Goal: Task Accomplishment & Management: Complete application form

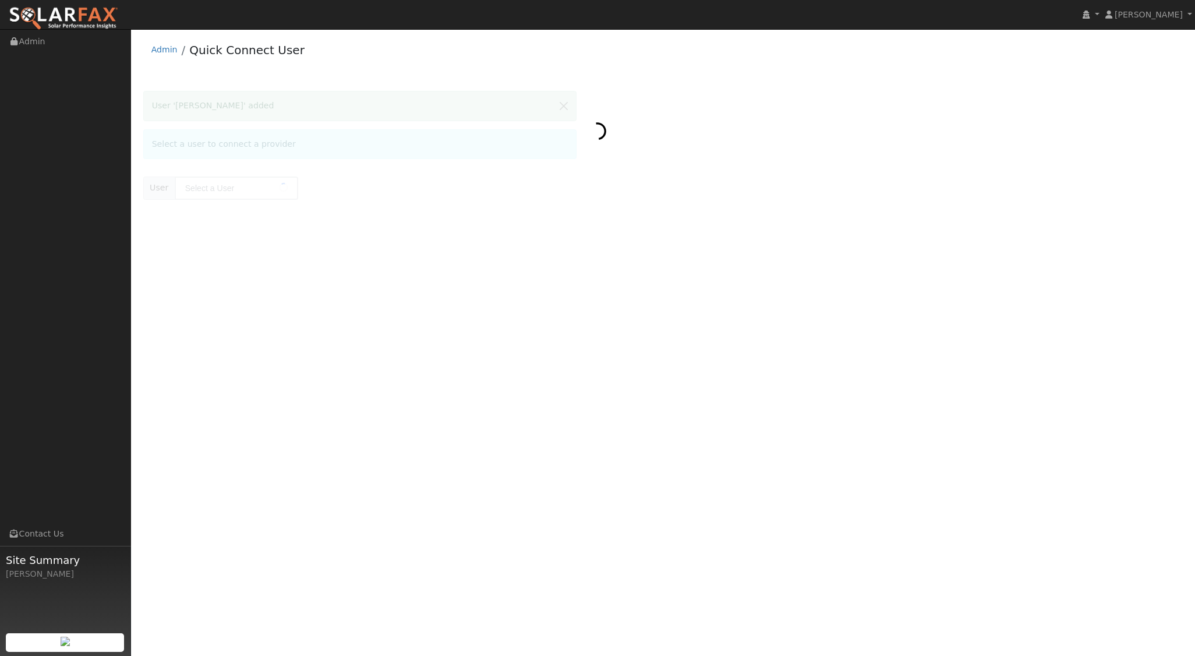
type input "ricardo camacho"
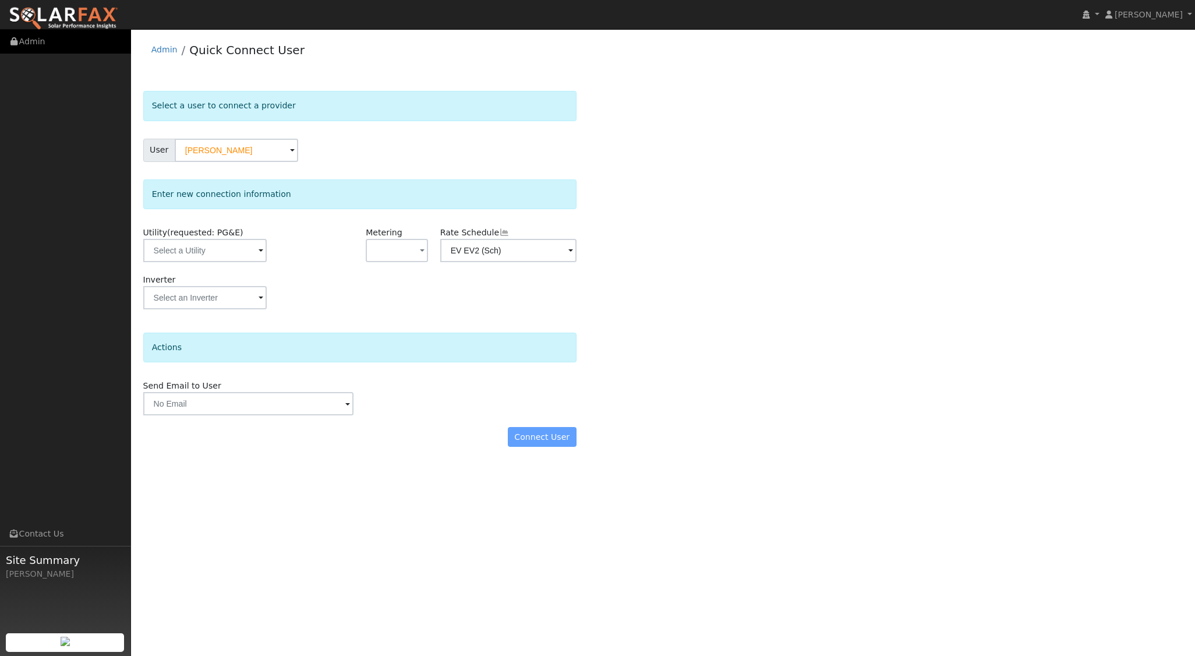
click at [38, 37] on link "Admin" at bounding box center [65, 42] width 131 height 24
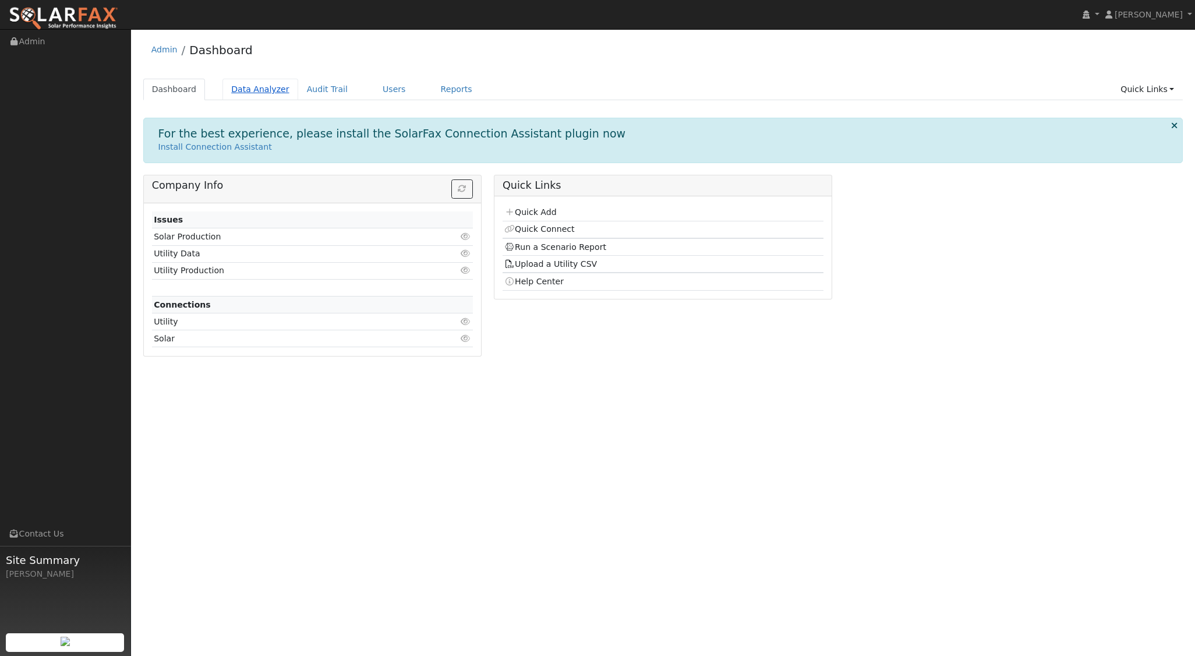
click at [237, 87] on link "Data Analyzer" at bounding box center [261, 90] width 76 height 22
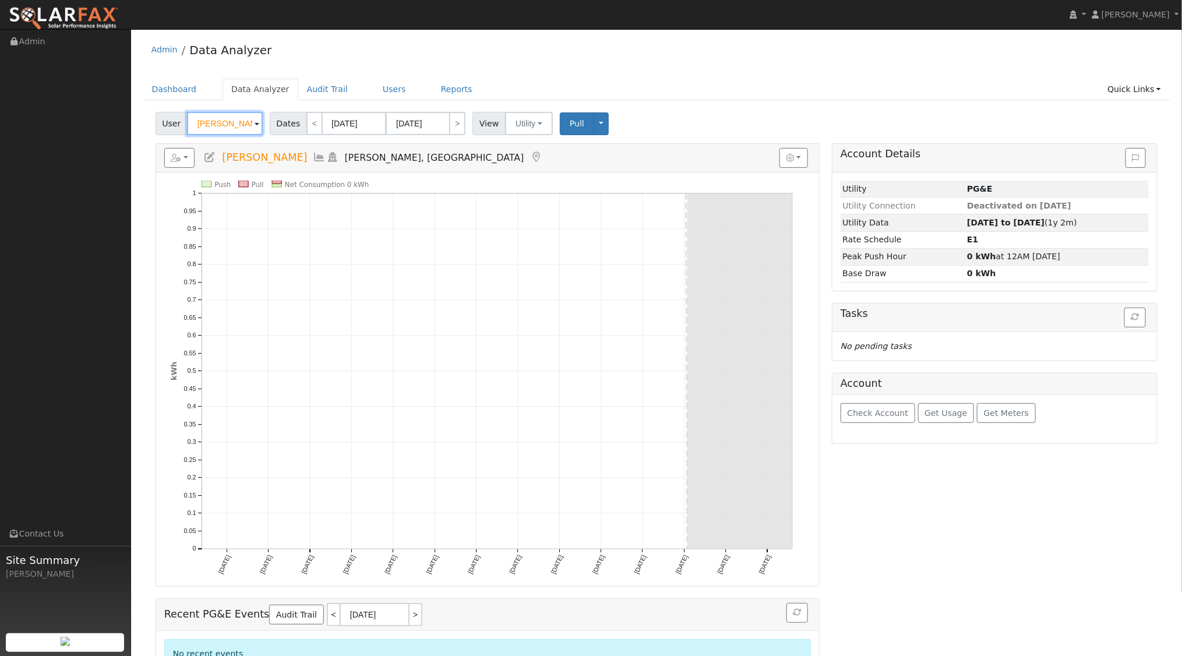
click at [245, 125] on input "[PERSON_NAME]" at bounding box center [225, 123] width 76 height 23
click at [245, 125] on img at bounding box center [248, 123] width 29 height 22
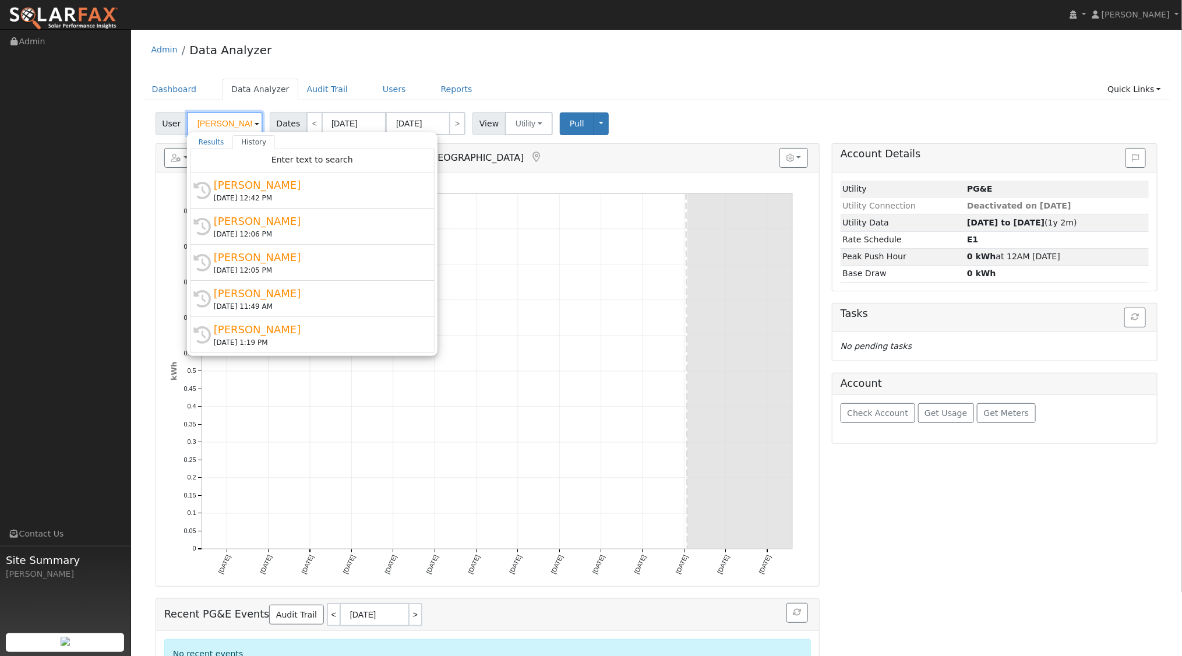
click at [245, 125] on input "[PERSON_NAME]" at bounding box center [225, 123] width 76 height 23
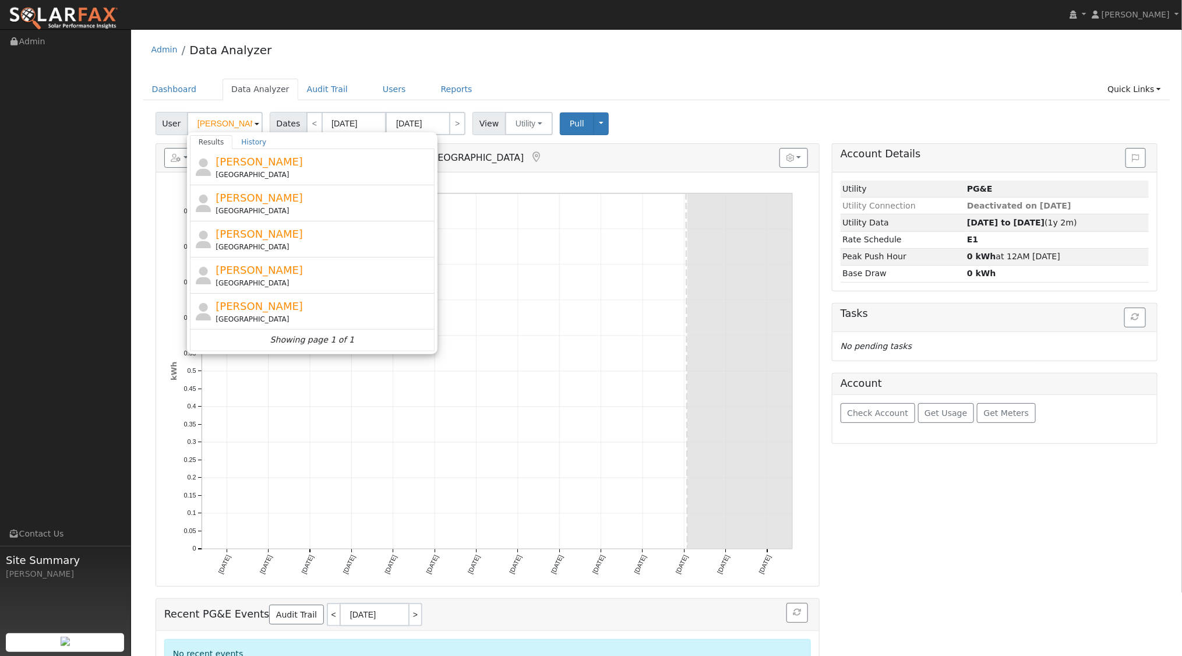
click at [299, 306] on div "Ricardo Camacho 1194 Galeria Circle, Atascadero, CA 93422" at bounding box center [324, 311] width 216 height 26
type input "Ricardo Camacho"
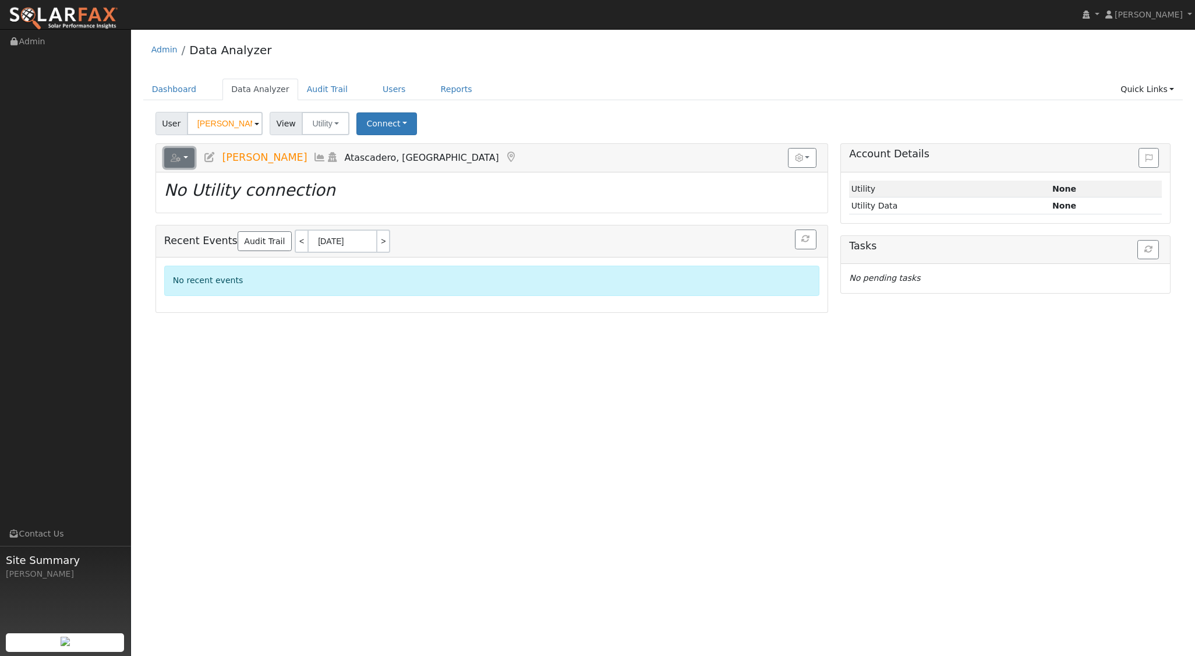
click at [180, 154] on icon "button" at bounding box center [176, 158] width 10 height 8
click at [205, 263] on link "Delete This User" at bounding box center [223, 270] width 117 height 14
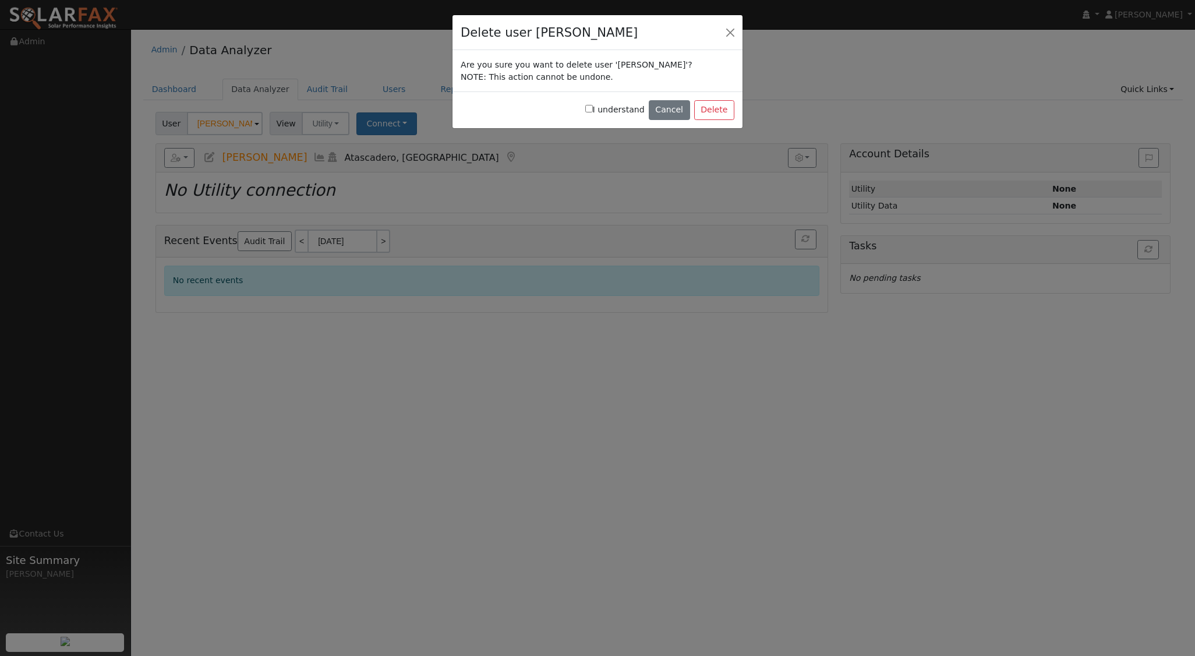
click at [593, 107] on input "I understand" at bounding box center [589, 109] width 8 height 8
checkbox input "true"
click at [713, 107] on button "Delete" at bounding box center [714, 110] width 40 height 20
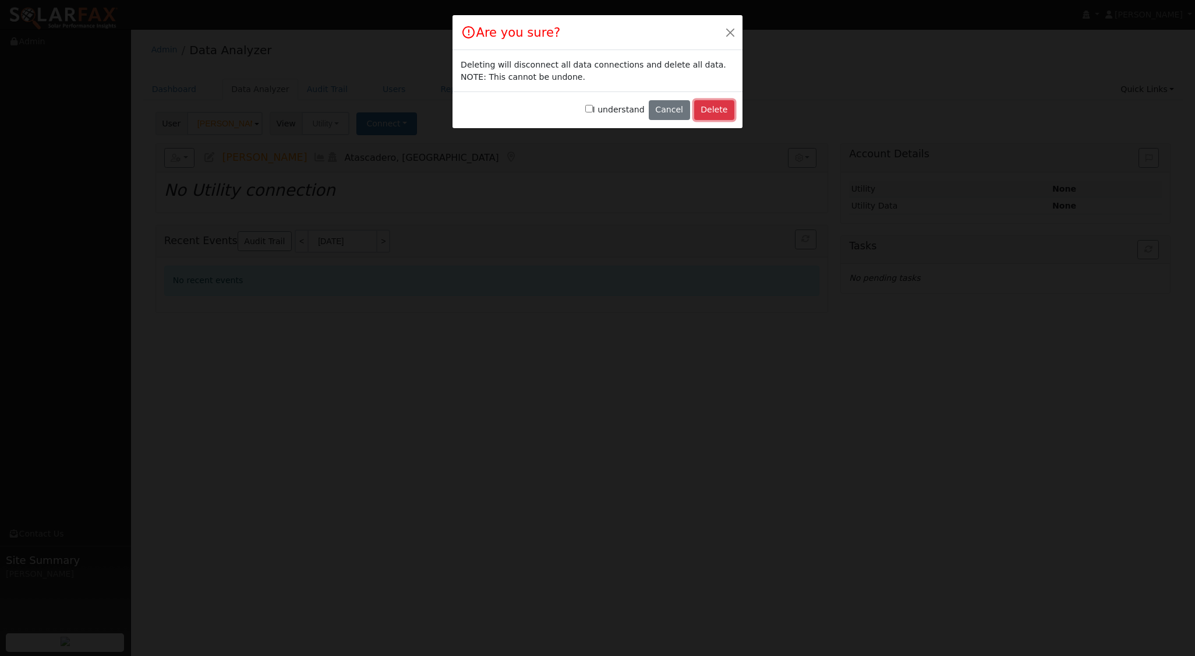
click at [713, 109] on button "Delete" at bounding box center [714, 110] width 40 height 20
click at [596, 104] on div "I understand Cancel Delete" at bounding box center [598, 109] width 290 height 37
click at [606, 108] on label "I understand" at bounding box center [614, 110] width 59 height 12
click at [593, 108] on input "I understand" at bounding box center [589, 109] width 8 height 8
checkbox input "true"
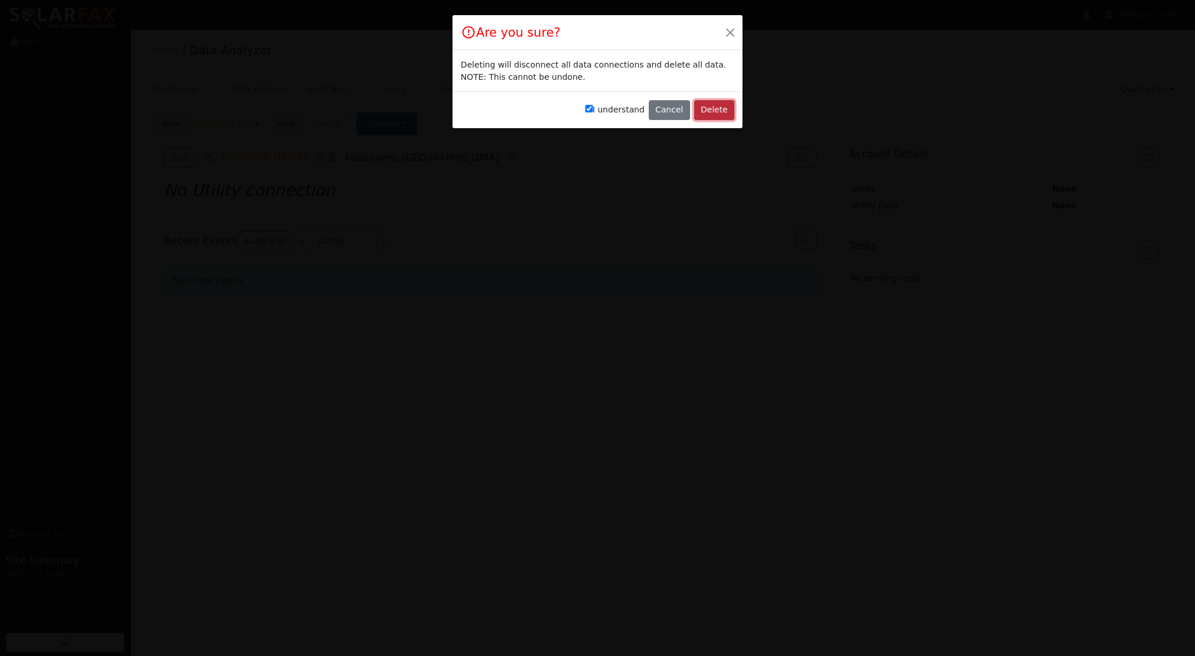
click at [711, 110] on button "Delete" at bounding box center [714, 110] width 40 height 20
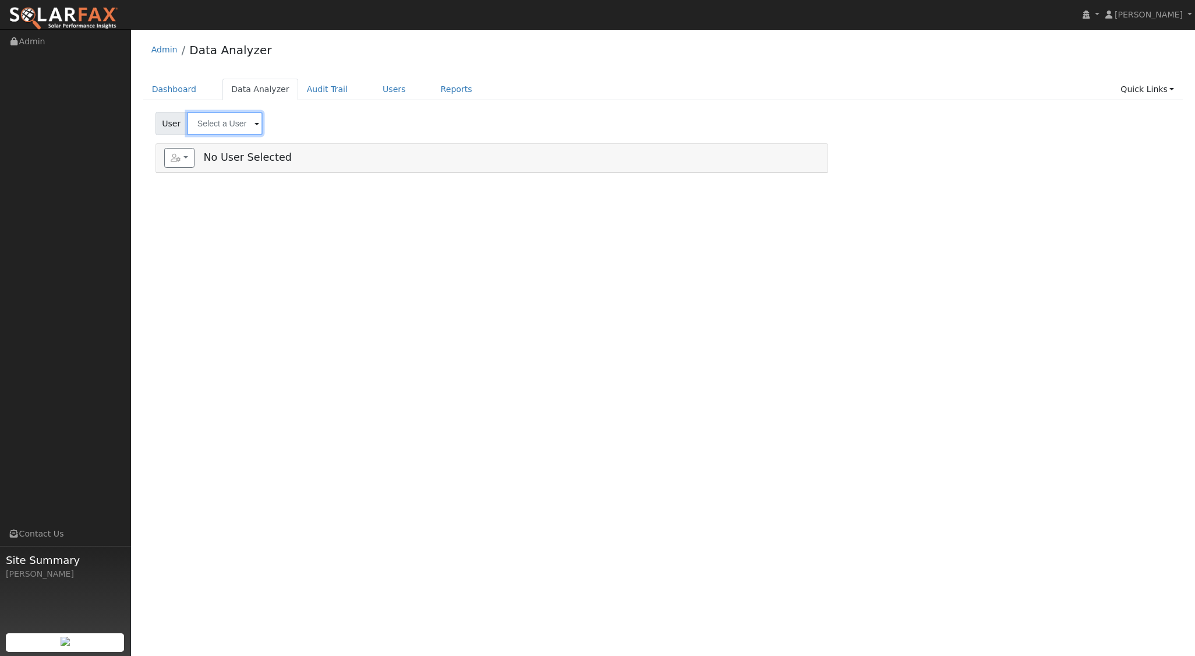
click at [224, 122] on input "text" at bounding box center [225, 123] width 76 height 23
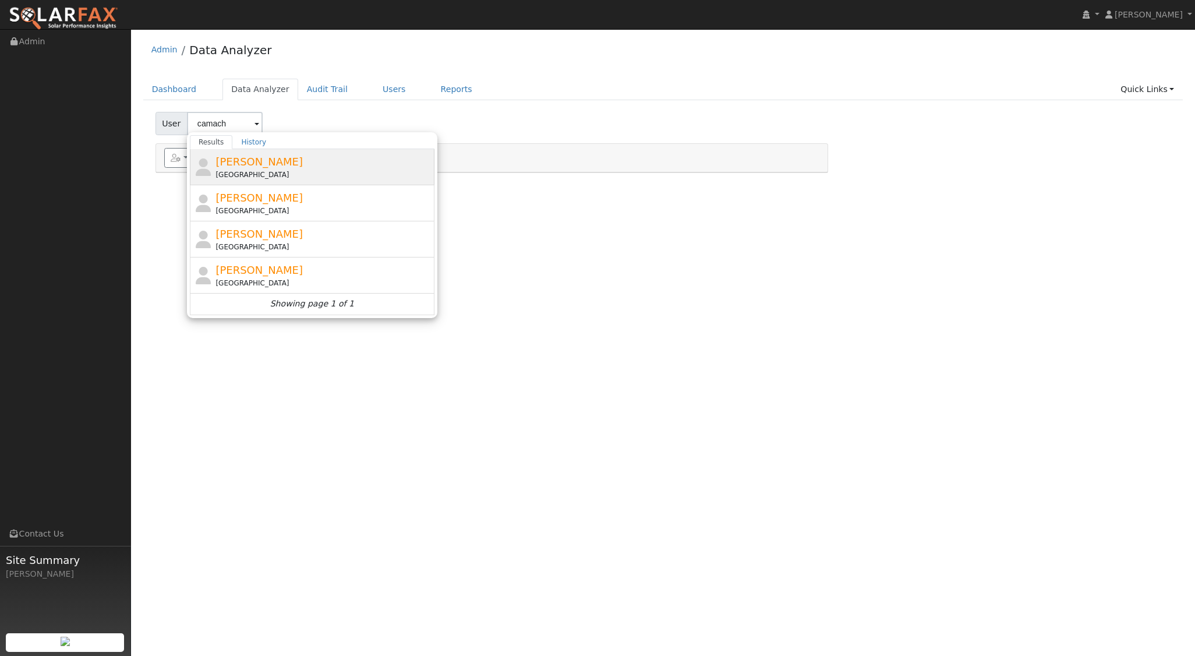
click at [269, 166] on span "ricardo camacho" at bounding box center [259, 162] width 87 height 12
type input "ricardo camacho"
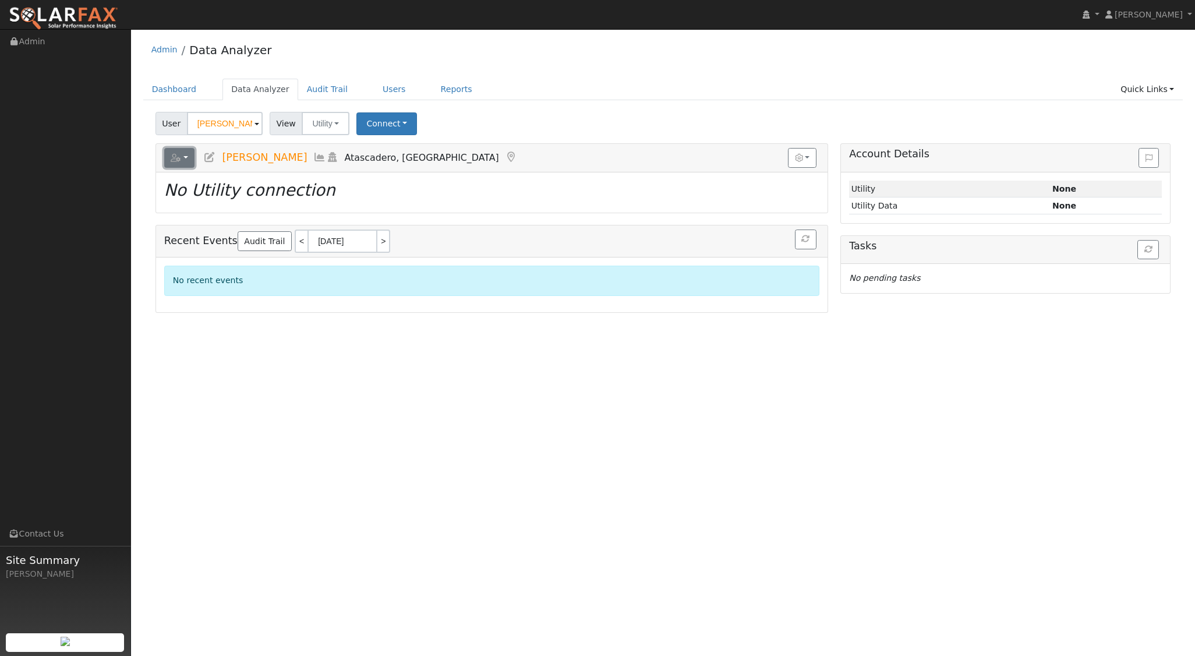
click at [183, 157] on button "button" at bounding box center [179, 158] width 31 height 20
click at [196, 264] on link "Delete This User" at bounding box center [223, 270] width 117 height 14
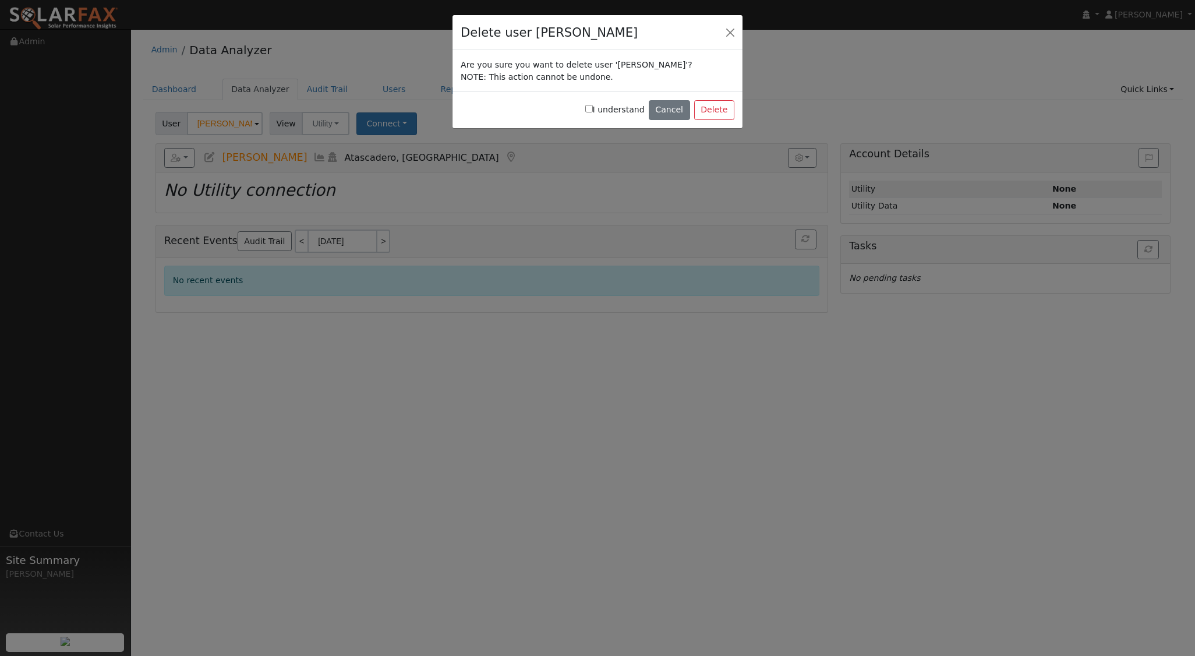
click at [593, 110] on input "I understand" at bounding box center [589, 109] width 8 height 8
checkbox input "true"
click at [712, 107] on button "Delete" at bounding box center [714, 110] width 40 height 20
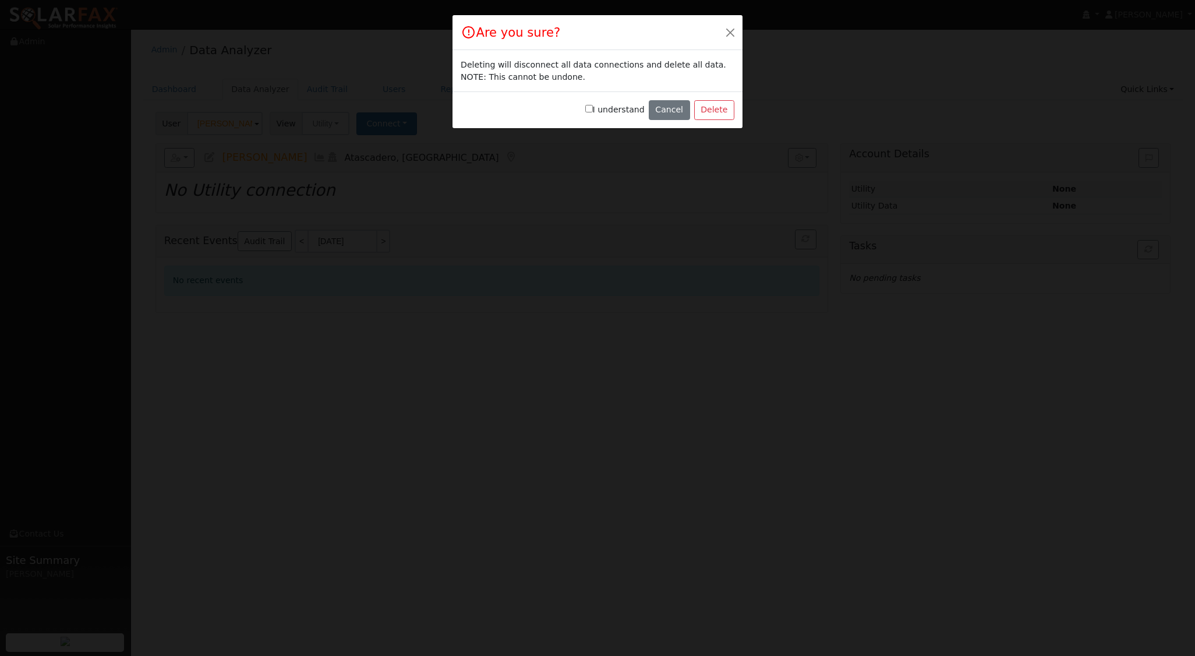
click at [593, 107] on input "I understand" at bounding box center [589, 109] width 8 height 8
checkbox input "true"
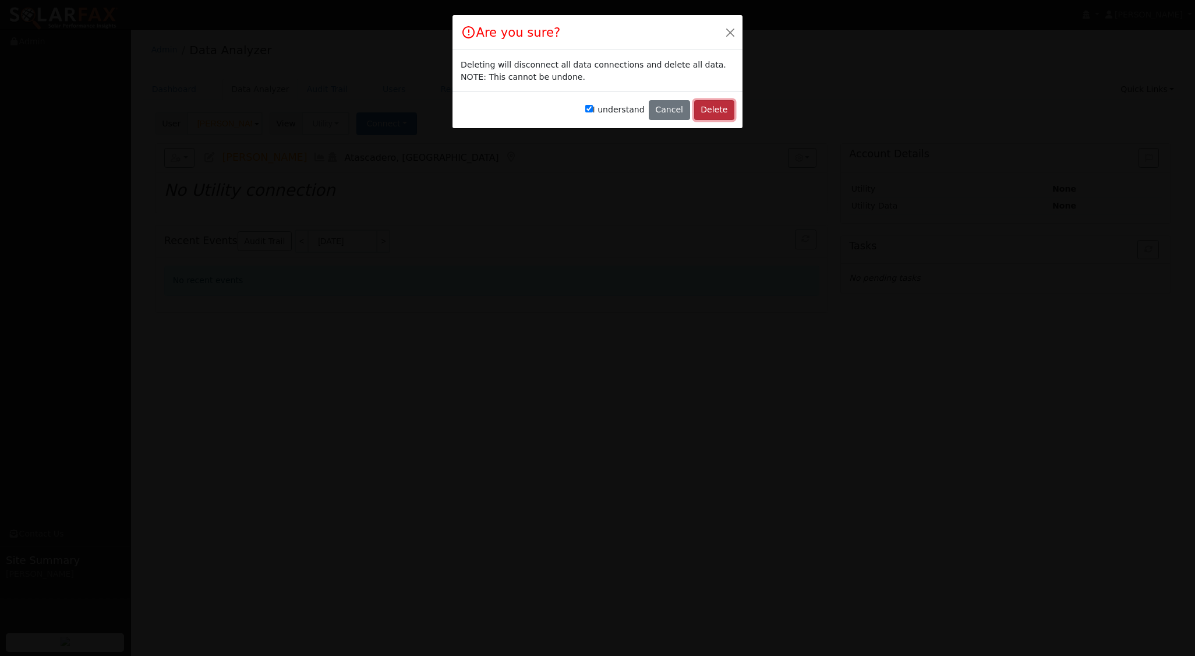
click at [711, 104] on button "Delete" at bounding box center [714, 110] width 40 height 20
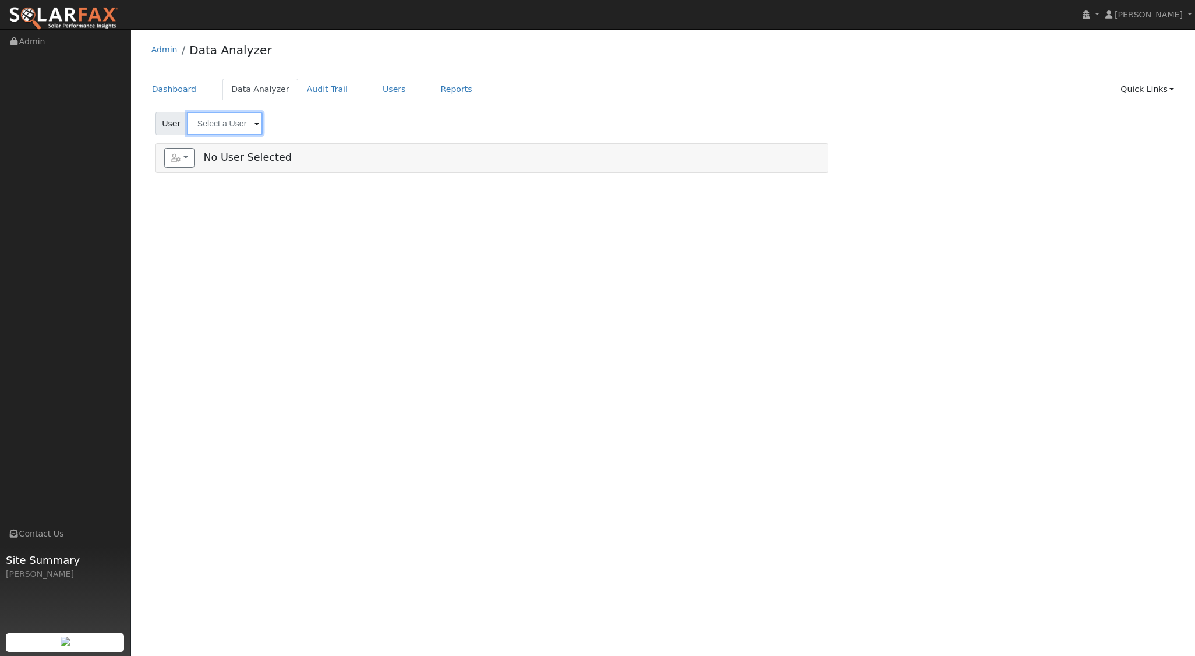
click at [239, 129] on input "text" at bounding box center [225, 123] width 76 height 23
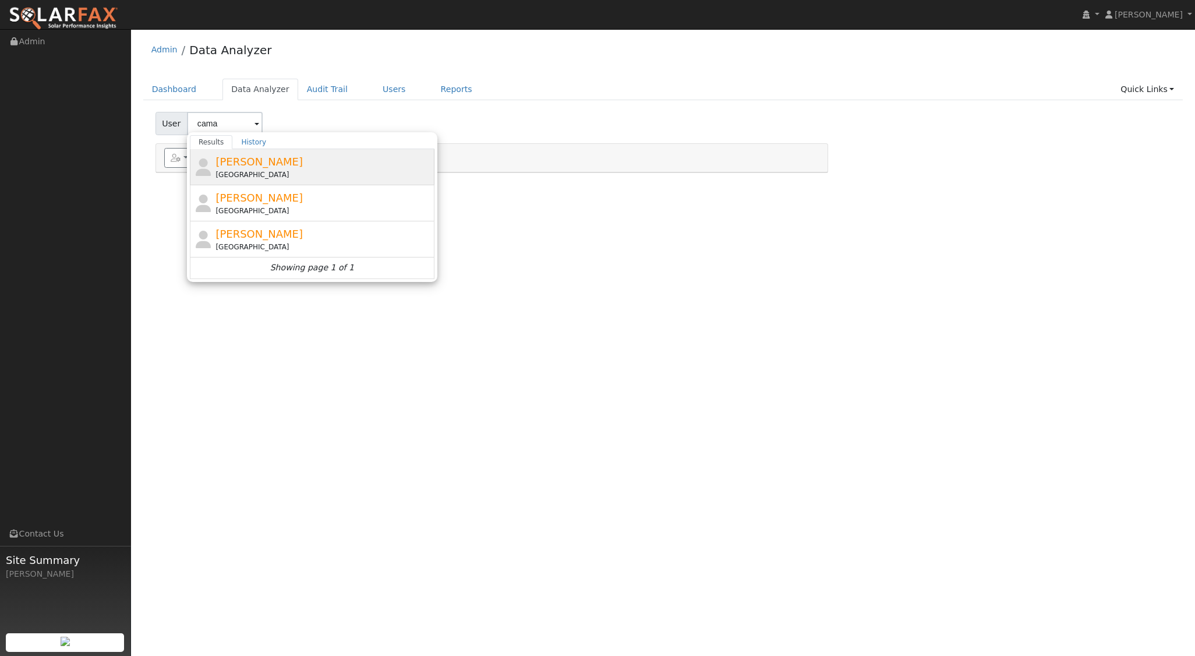
click at [256, 160] on span "Ricardo camacho" at bounding box center [259, 162] width 87 height 12
type input "Ricardo camacho"
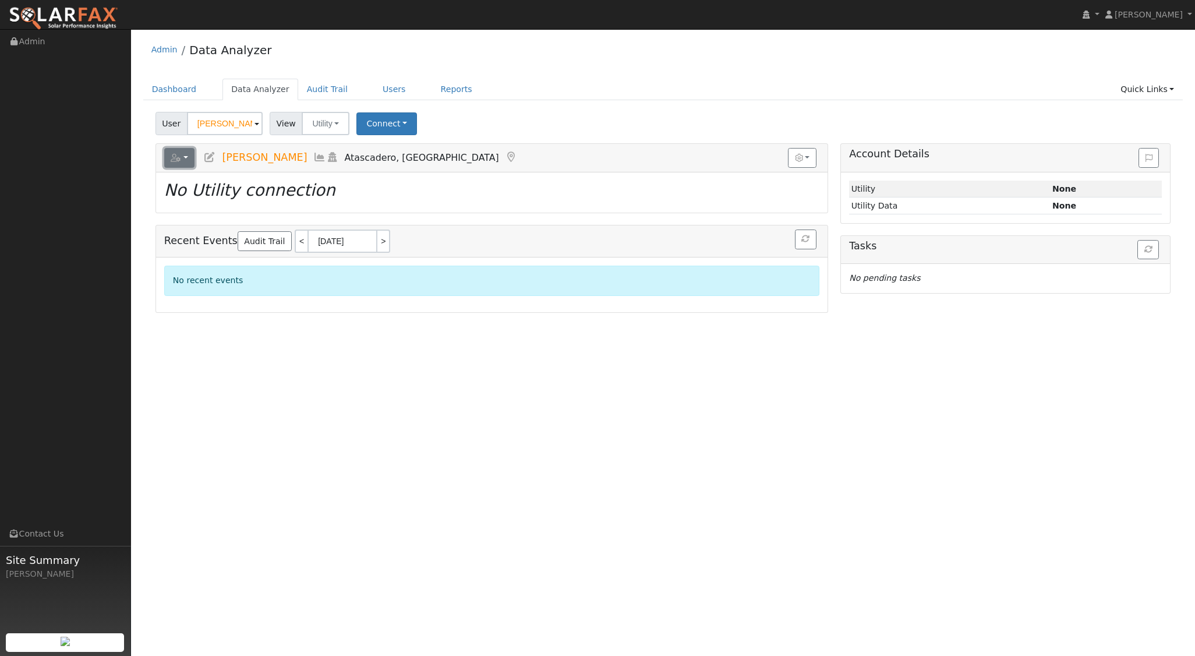
click at [185, 164] on button "button" at bounding box center [179, 158] width 31 height 20
click at [203, 267] on link "Delete This User" at bounding box center [223, 270] width 117 height 14
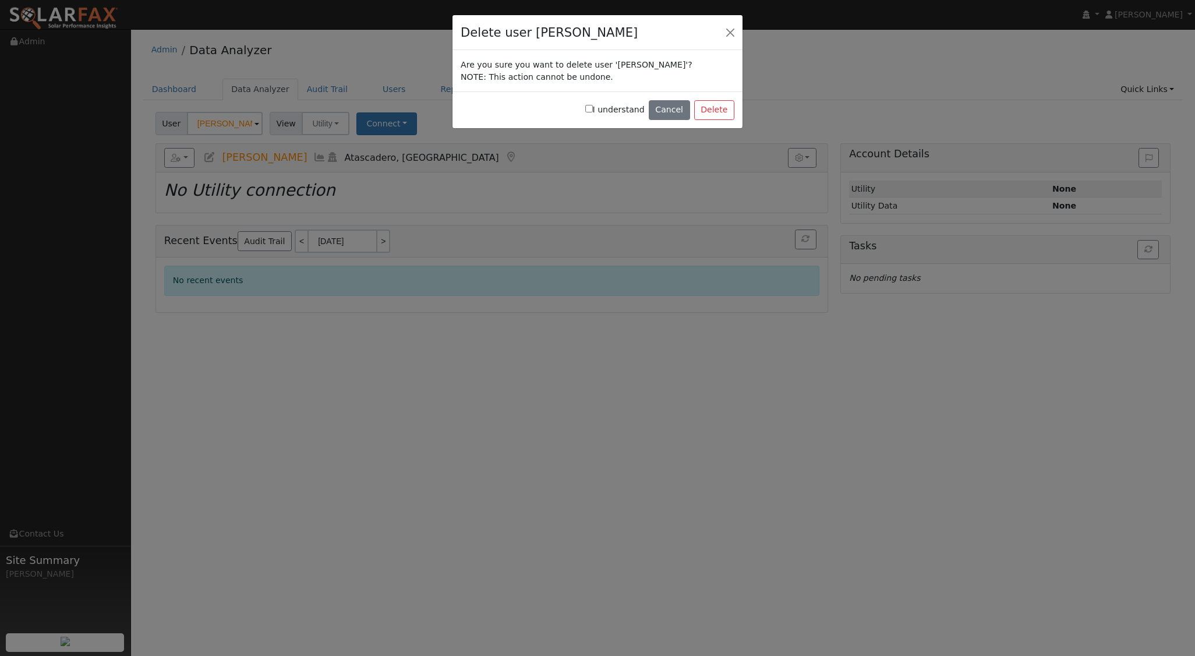
click at [597, 107] on div "I understand Cancel Delete" at bounding box center [598, 109] width 290 height 37
click at [593, 108] on input "I understand" at bounding box center [589, 109] width 8 height 8
checkbox input "true"
click at [708, 105] on button "Delete" at bounding box center [714, 110] width 40 height 20
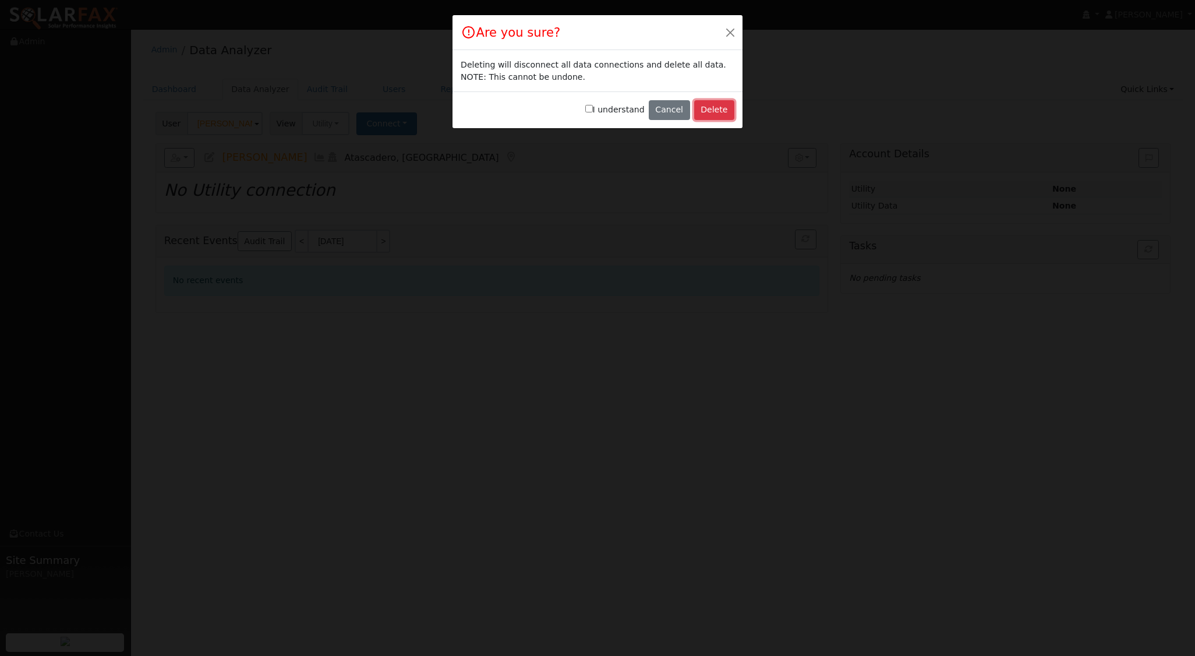
click at [715, 114] on button "Delete" at bounding box center [714, 110] width 40 height 20
click at [593, 108] on input "I understand" at bounding box center [589, 109] width 8 height 8
checkbox input "true"
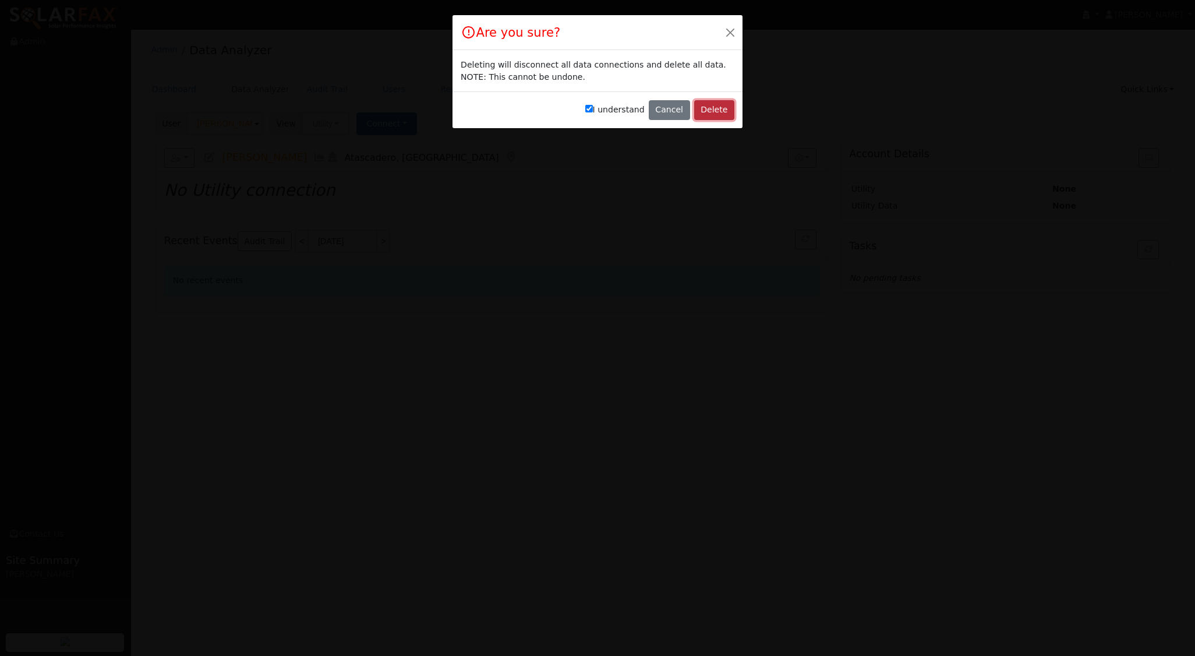
click at [719, 105] on button "Delete" at bounding box center [714, 110] width 40 height 20
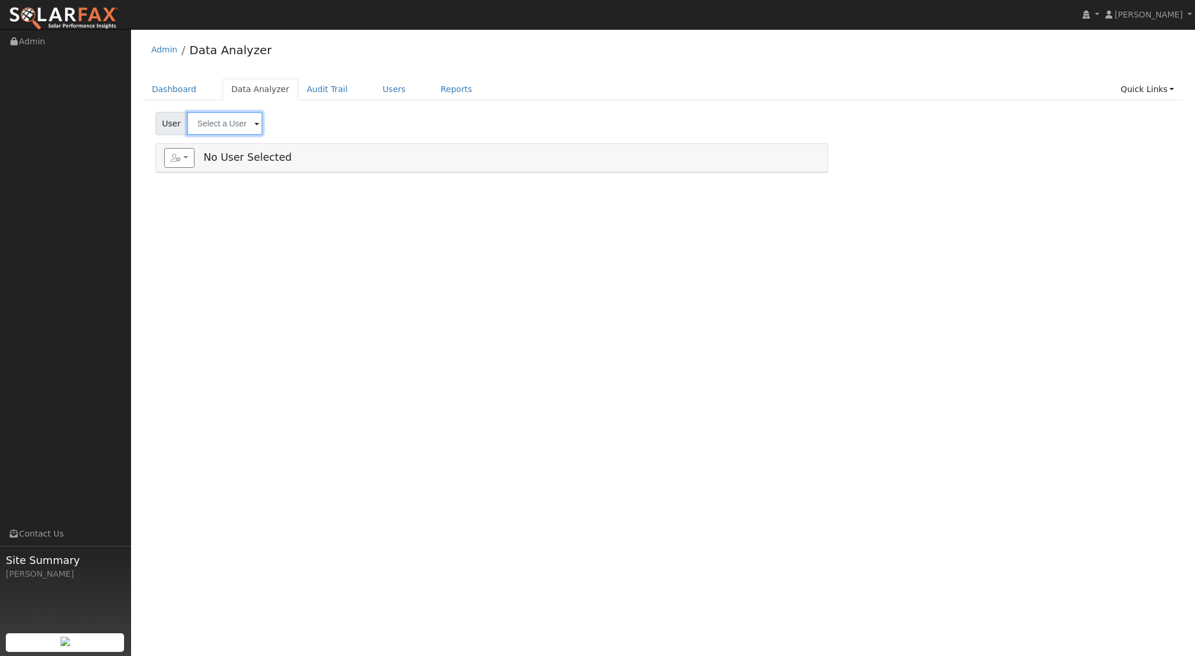
click at [225, 126] on input "text" at bounding box center [225, 123] width 76 height 23
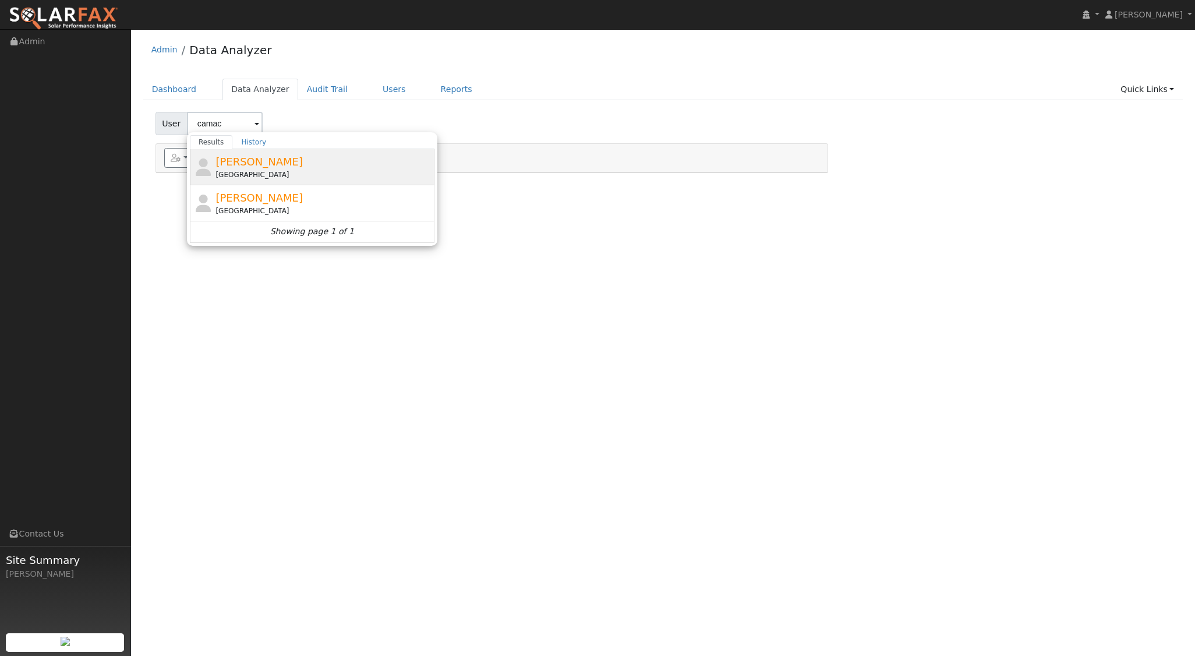
click at [264, 167] on div "Ricardo Camacho 1194 Galeria Circle, Atascadero, CA 93422" at bounding box center [324, 167] width 216 height 26
type input "Ricardo Camacho"
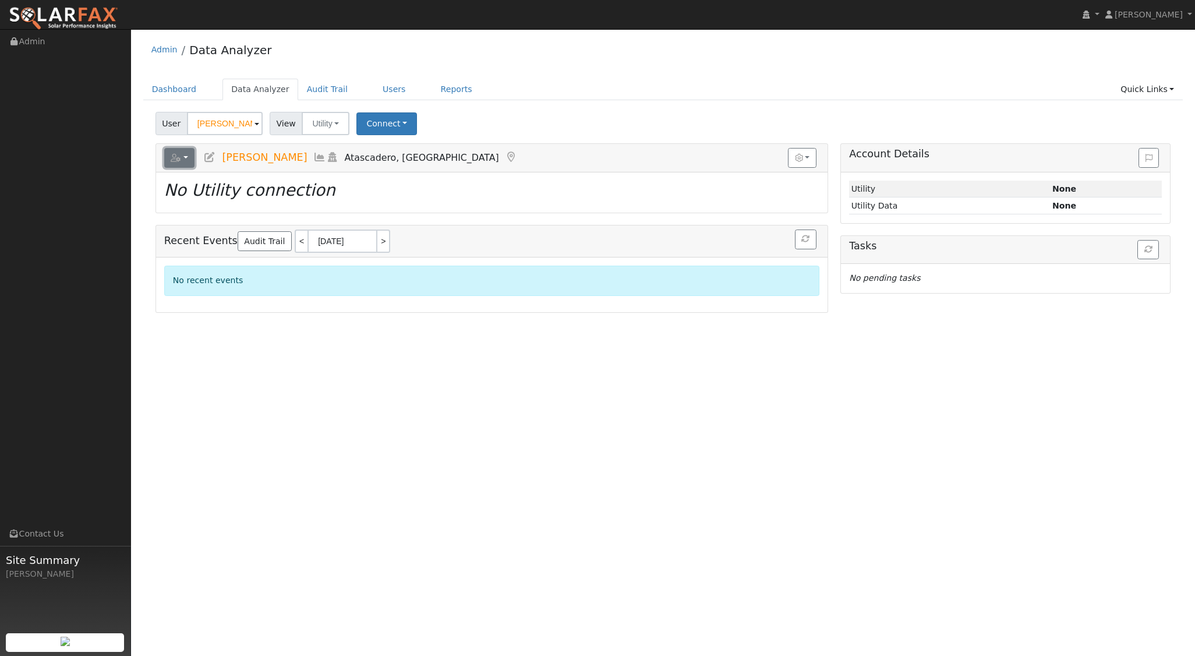
click at [180, 157] on icon "button" at bounding box center [176, 158] width 10 height 8
click at [210, 266] on link "Delete This User" at bounding box center [223, 270] width 117 height 14
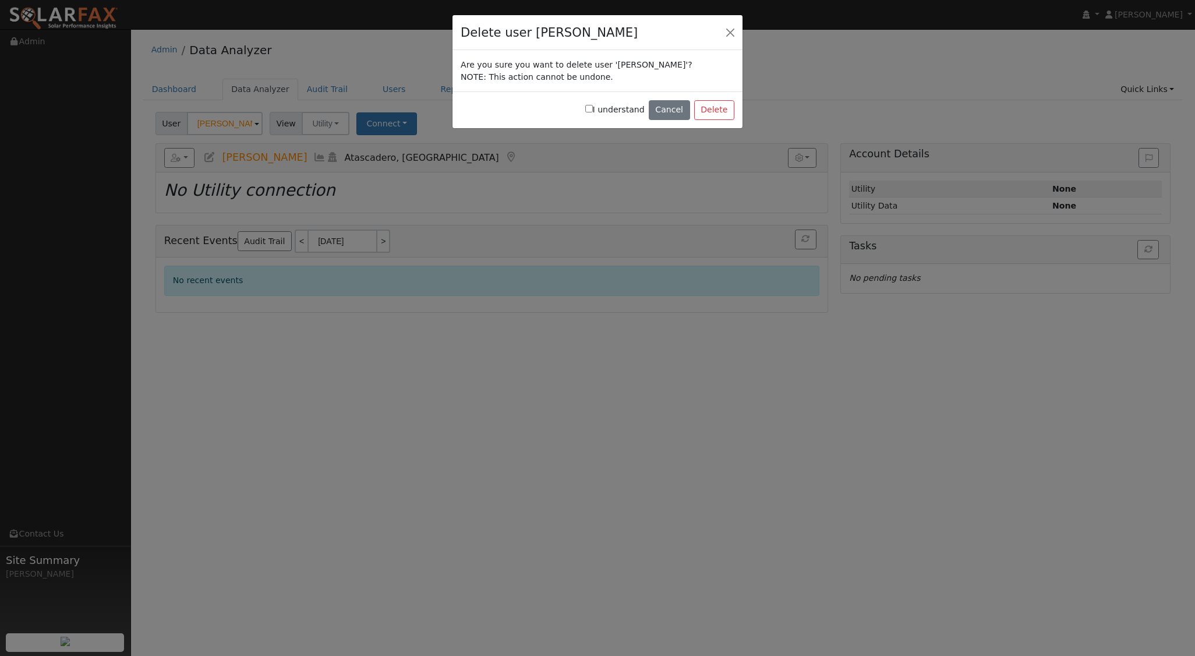
click at [593, 109] on input "I understand" at bounding box center [589, 109] width 8 height 8
checkbox input "true"
click at [711, 105] on button "Delete" at bounding box center [714, 110] width 40 height 20
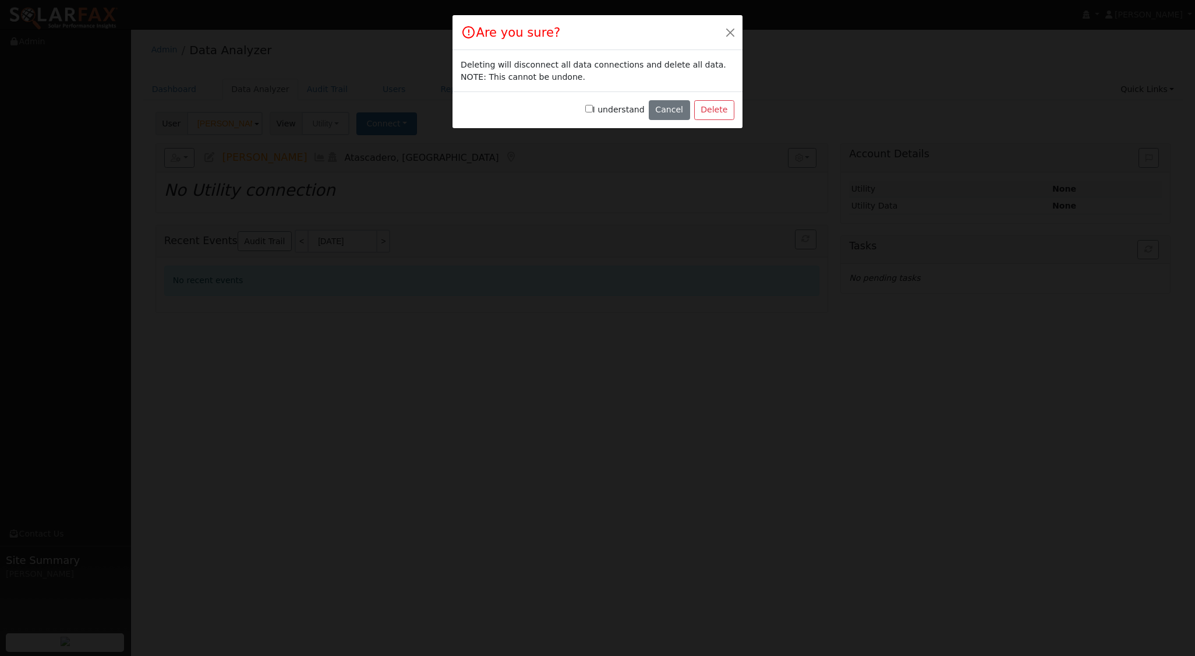
click at [593, 108] on input "I understand" at bounding box center [589, 109] width 8 height 8
checkbox input "true"
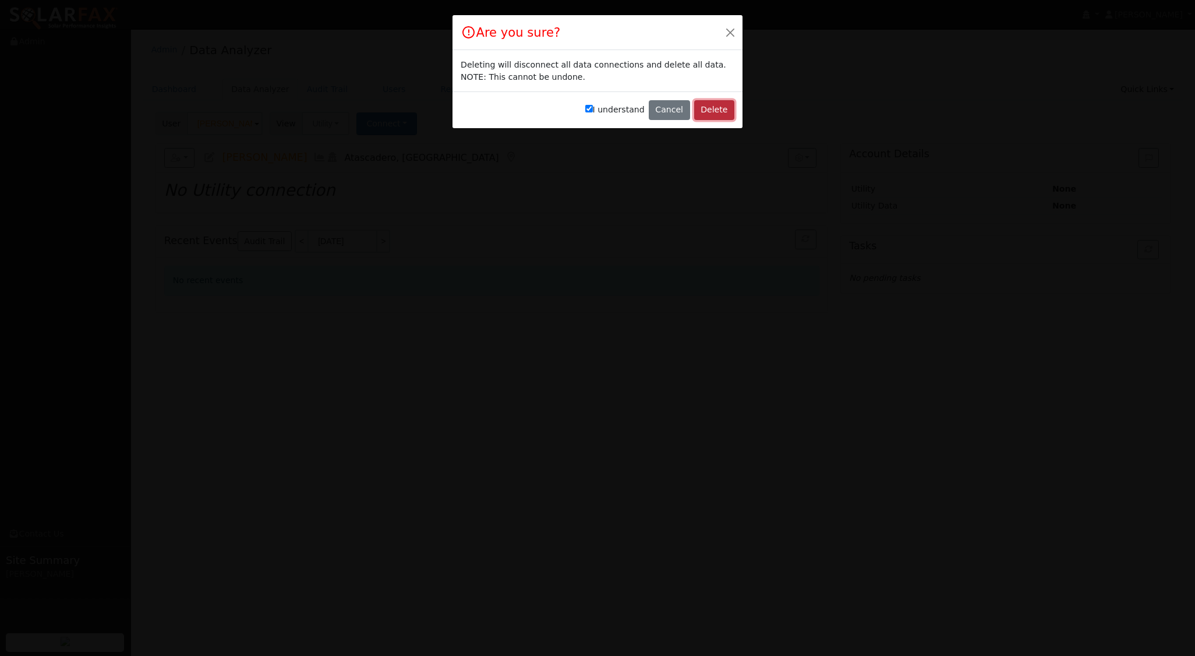
click at [710, 108] on button "Delete" at bounding box center [714, 110] width 40 height 20
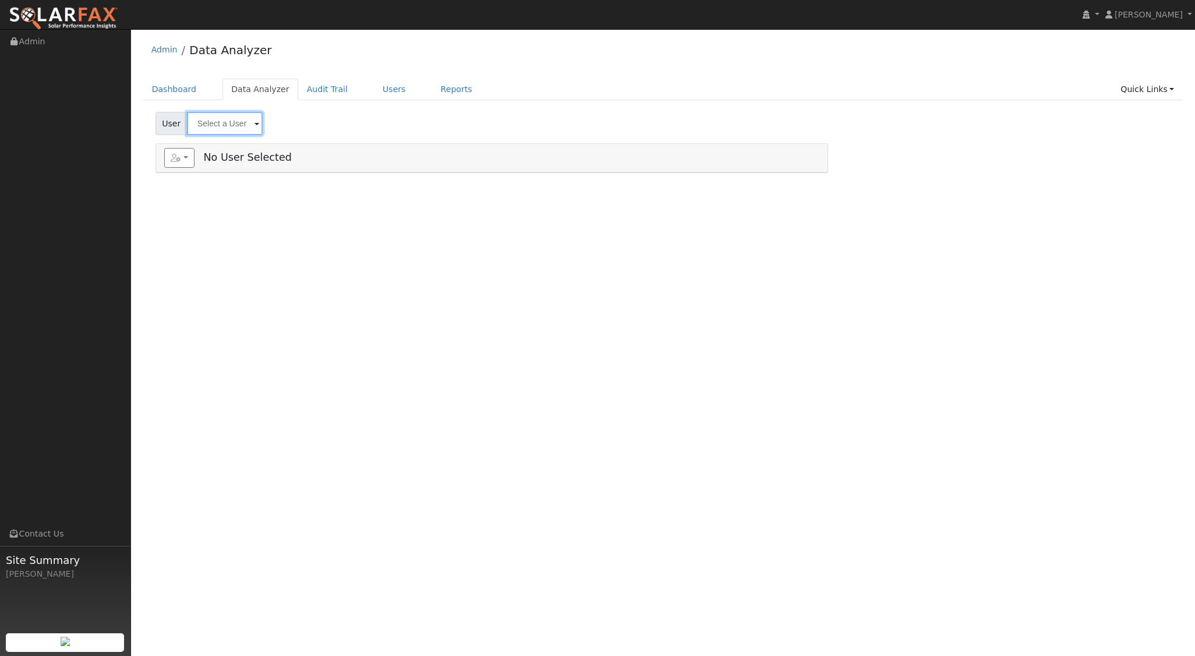
click at [246, 125] on input "text" at bounding box center [225, 123] width 76 height 23
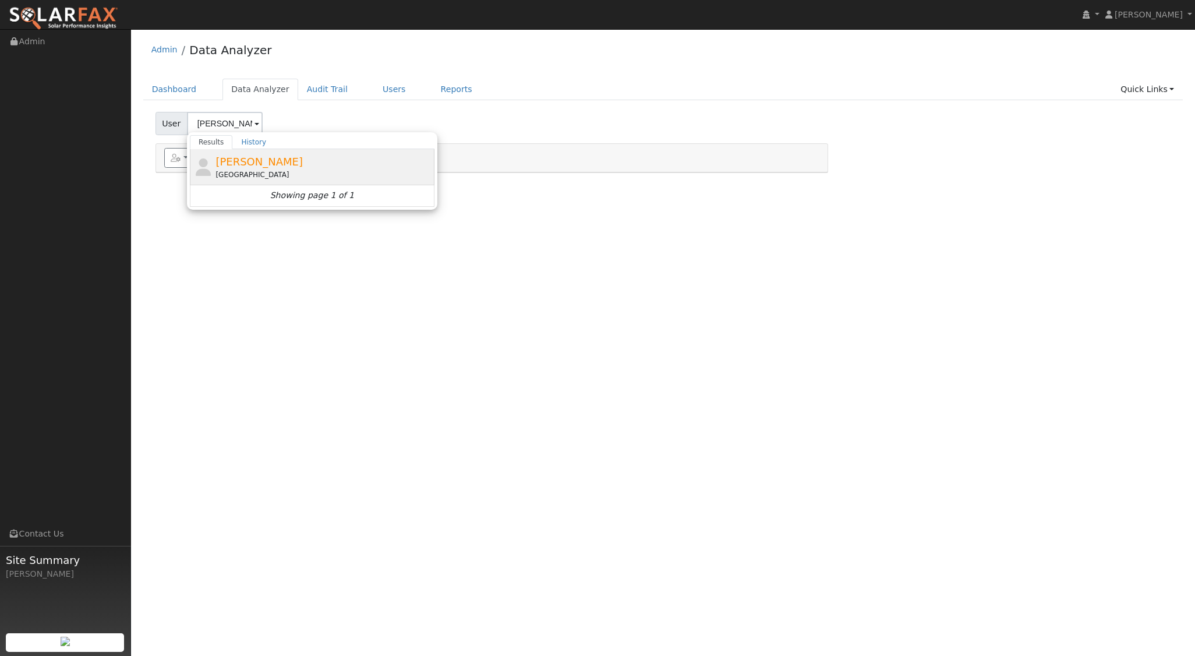
click at [296, 165] on div "Ricardo Camacho 1194 Galeria Circle, Atascadero, CA 93422" at bounding box center [324, 167] width 216 height 26
type input "Ricardo Camacho"
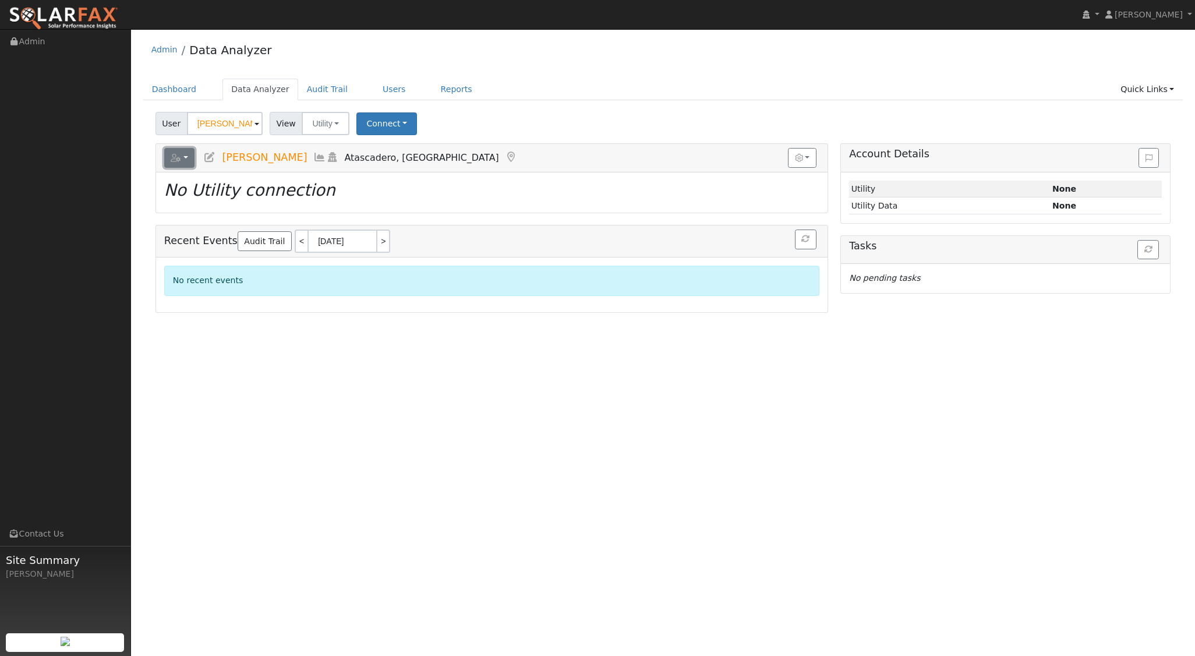
click at [185, 157] on button "button" at bounding box center [179, 158] width 31 height 20
click at [219, 269] on link "Delete This User" at bounding box center [223, 270] width 117 height 14
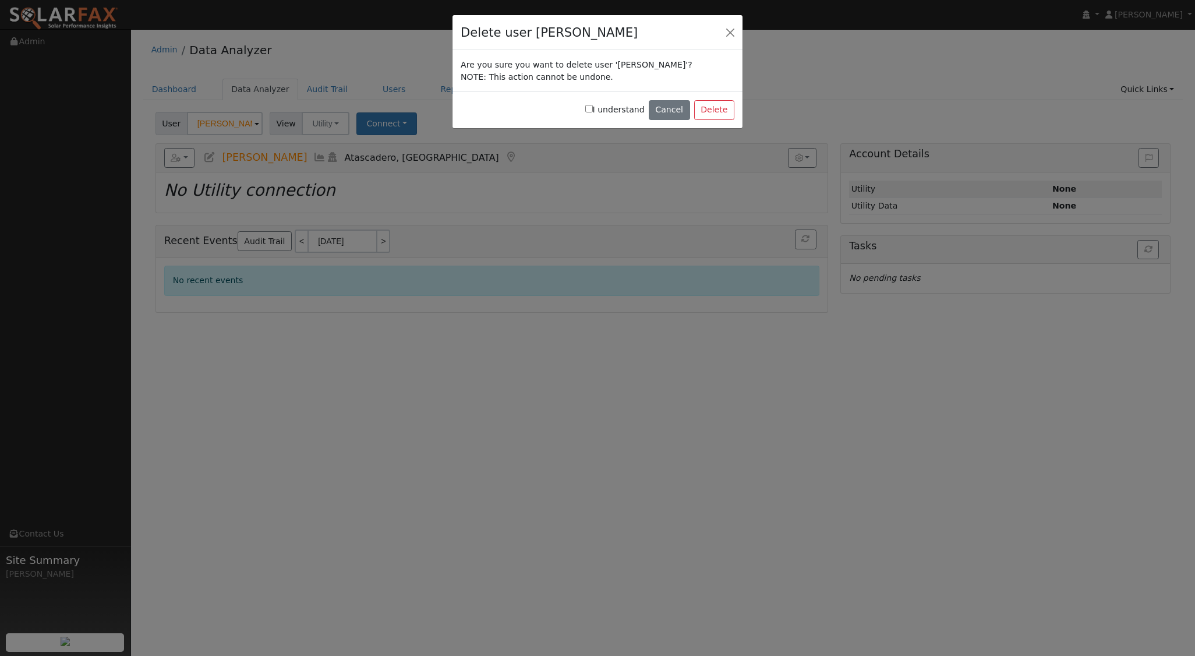
click at [593, 107] on input "I understand" at bounding box center [589, 109] width 8 height 8
checkbox input "true"
click at [714, 107] on button "Delete" at bounding box center [714, 110] width 40 height 20
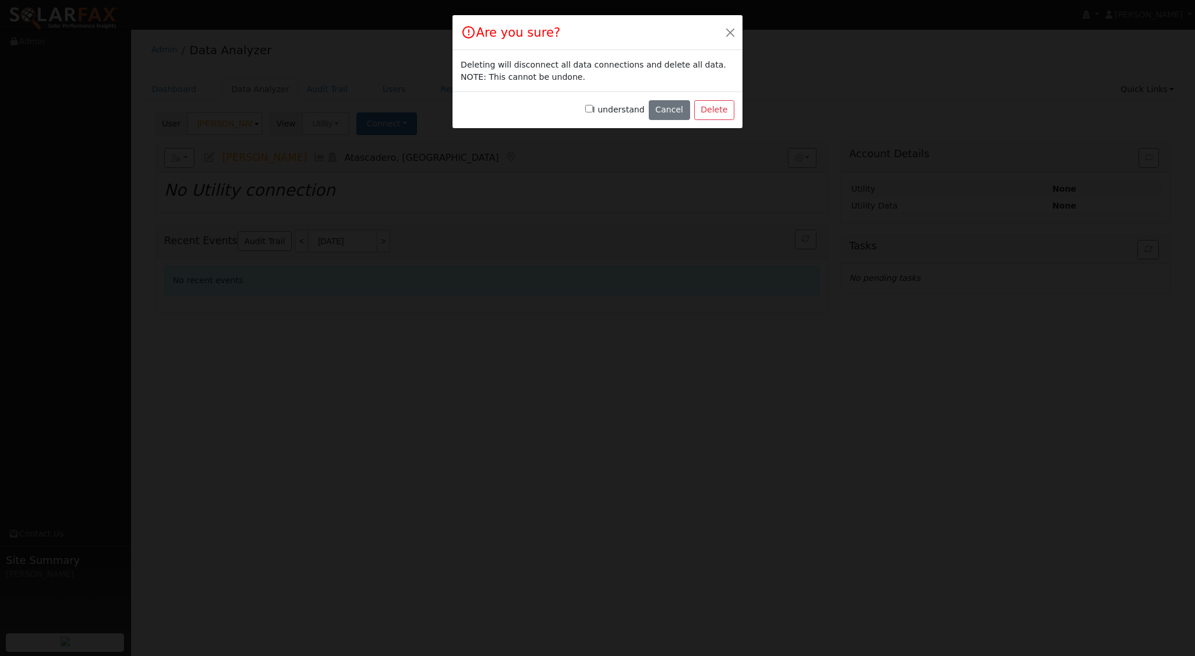
click at [593, 109] on input "I understand" at bounding box center [589, 109] width 8 height 8
checkbox input "true"
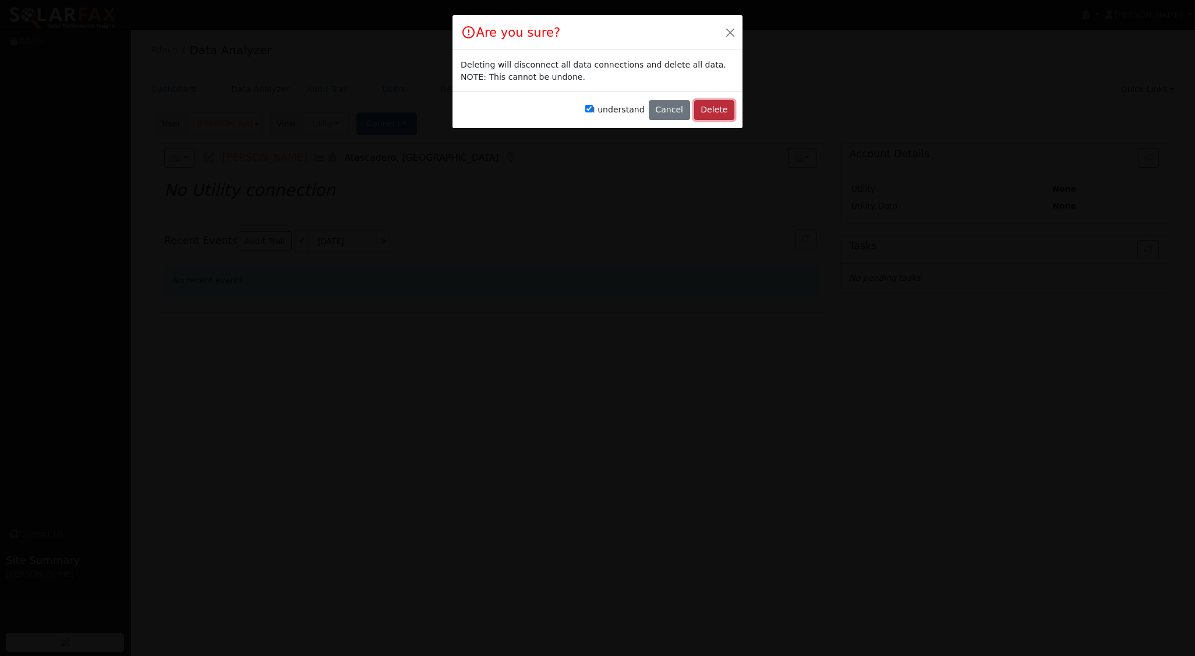
click at [708, 103] on button "Delete" at bounding box center [714, 110] width 40 height 20
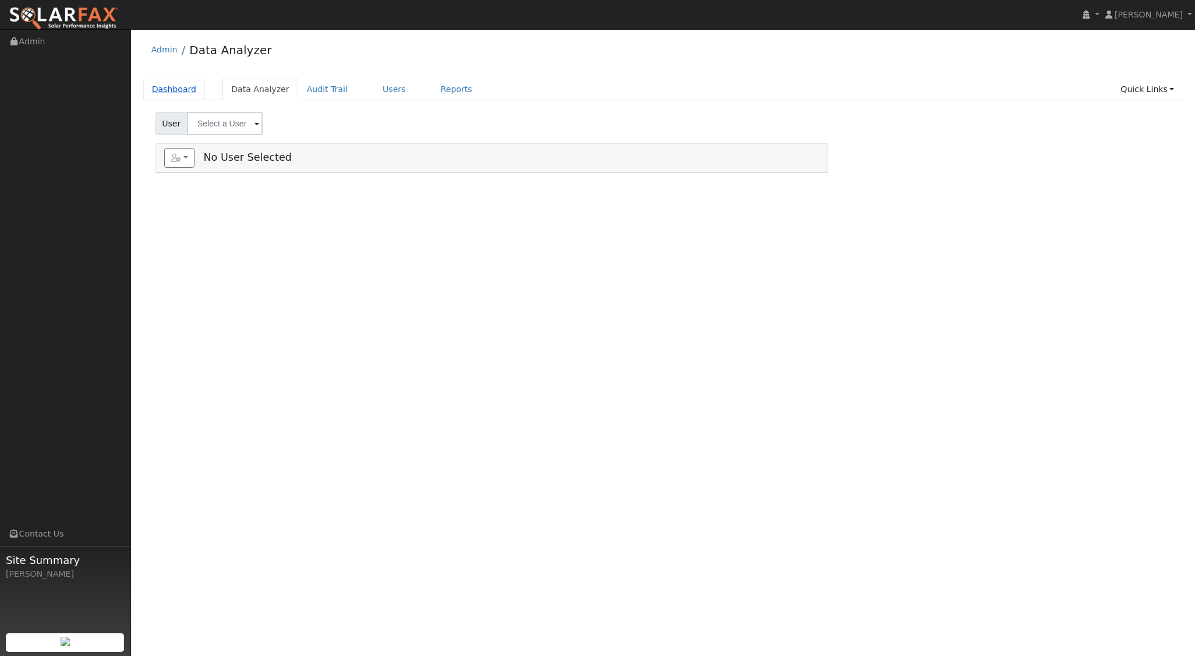
click at [182, 90] on link "Dashboard" at bounding box center [174, 90] width 62 height 22
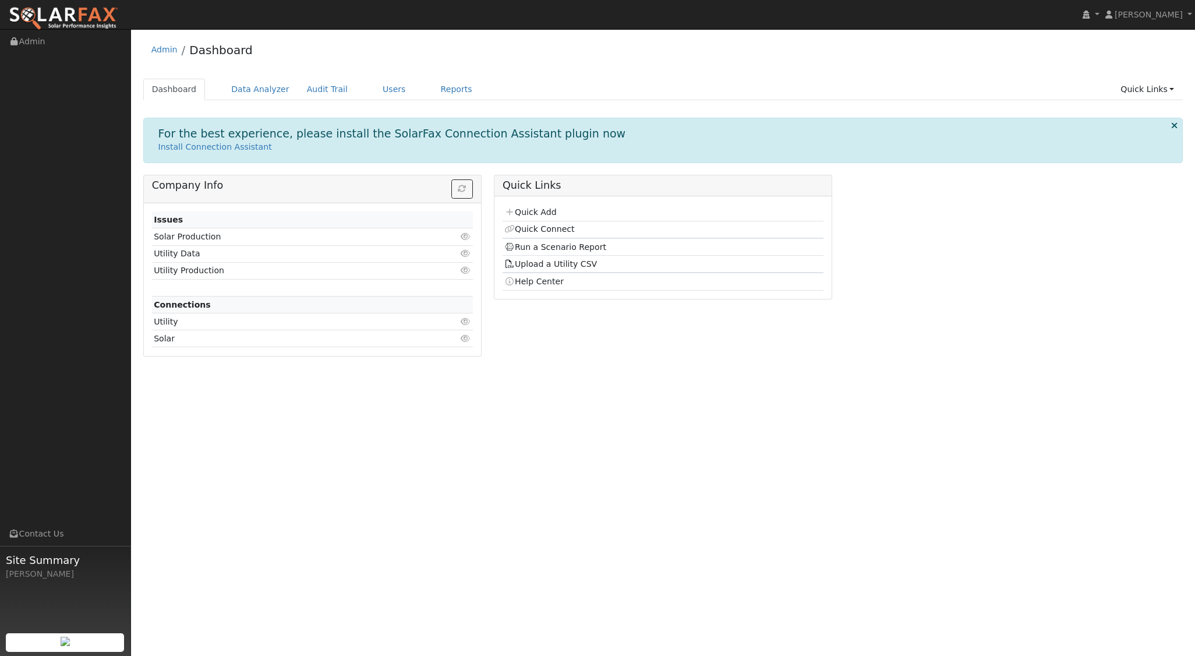
click at [568, 213] on td "Quick Add" at bounding box center [663, 212] width 321 height 17
click at [548, 210] on link "Quick Add" at bounding box center [530, 211] width 52 height 9
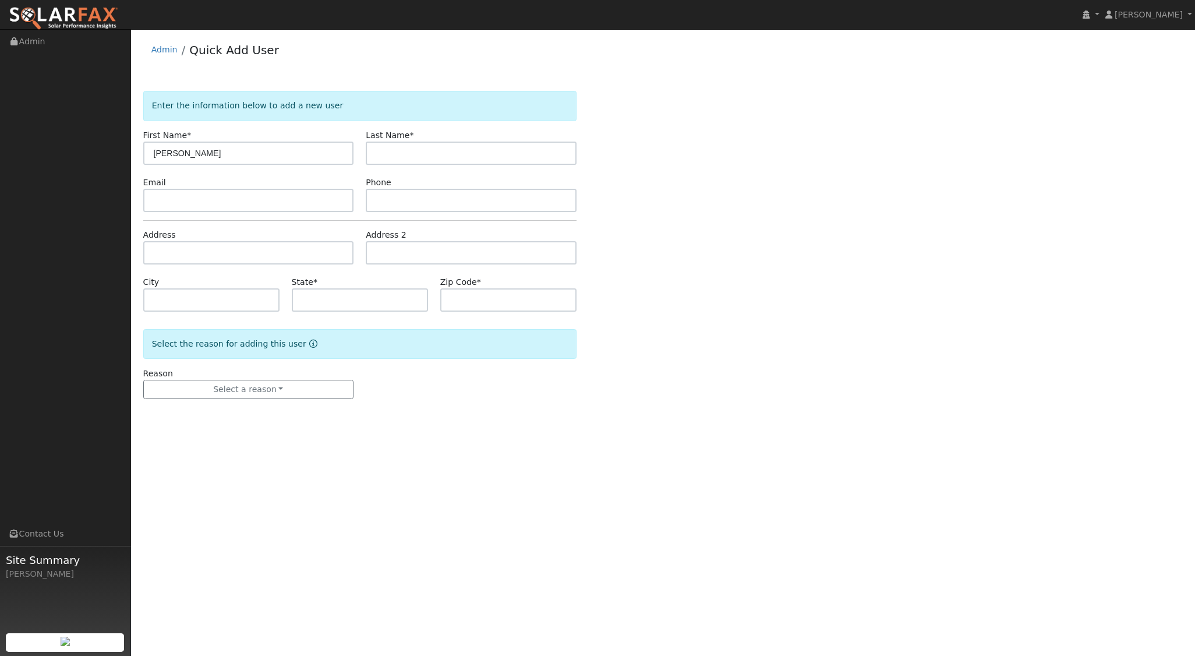
type input "Ricardo"
type input "Camacho"
click at [202, 253] on input "text" at bounding box center [248, 252] width 211 height 23
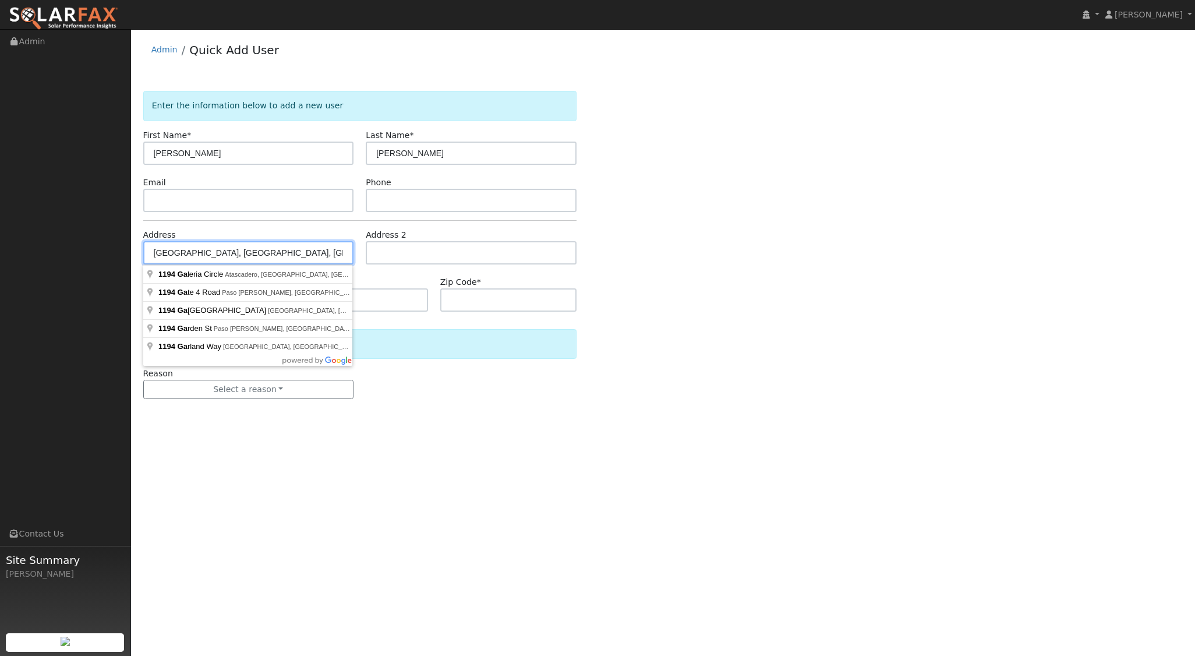
type input "1194 Galeria Circle"
type input "Atascadero"
type input "CA"
type input "93422"
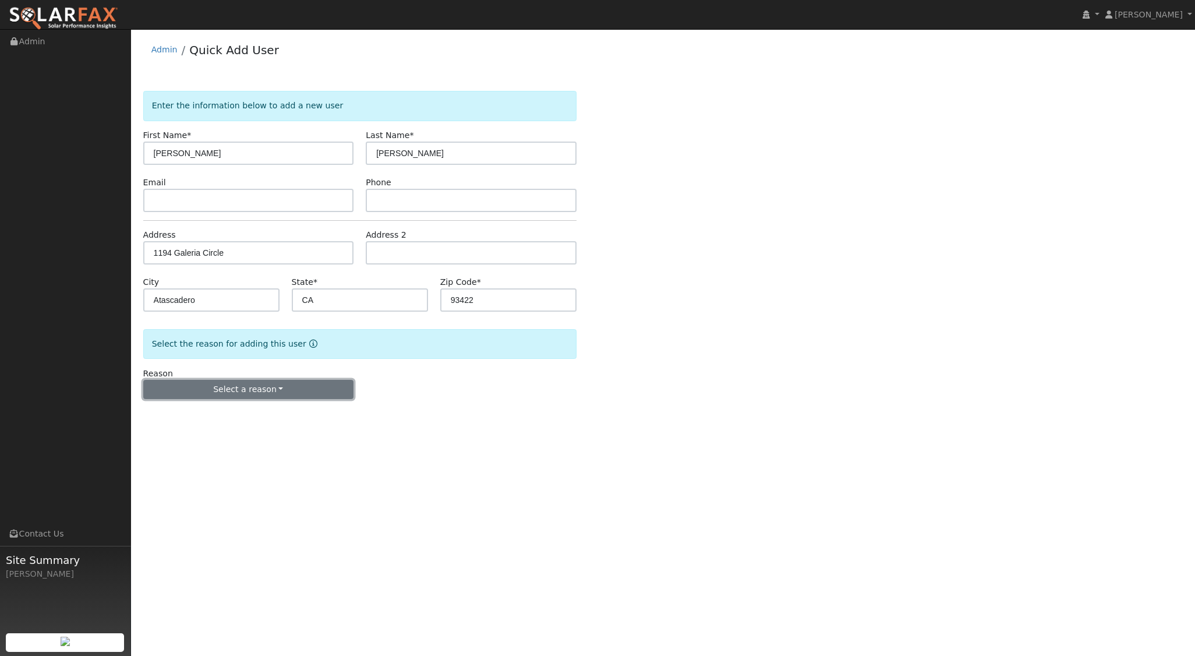
click at [281, 387] on button "Select a reason" at bounding box center [248, 390] width 211 height 20
click at [222, 416] on link "New lead" at bounding box center [208, 413] width 129 height 16
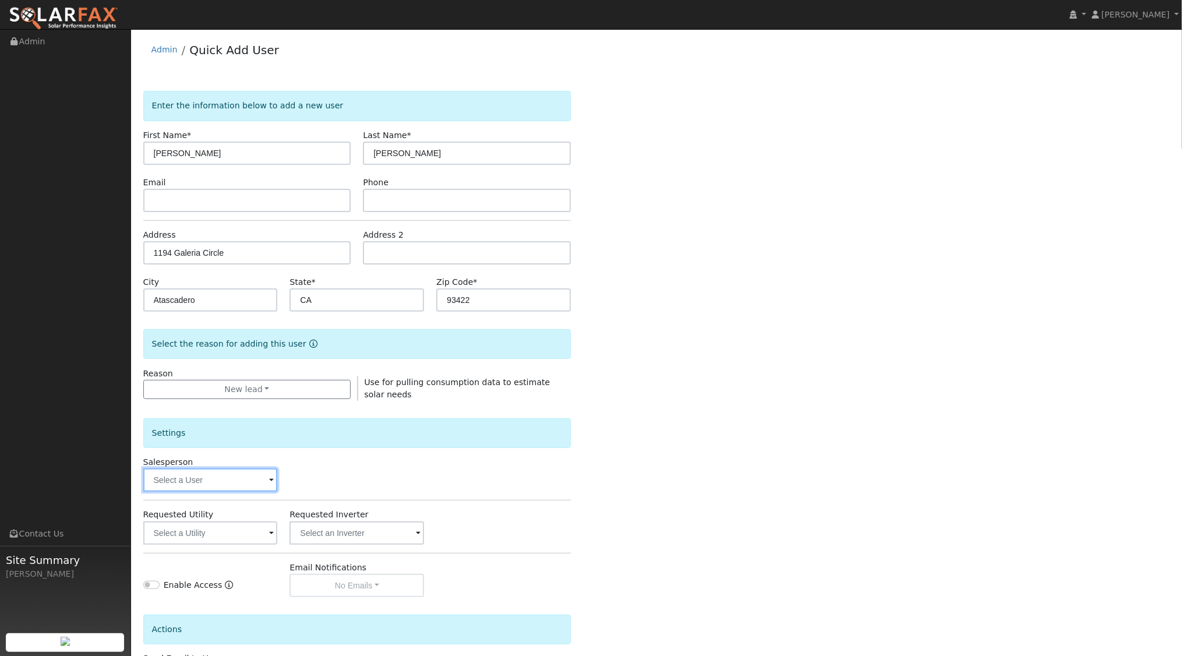
click at [219, 481] on input "text" at bounding box center [210, 479] width 135 height 23
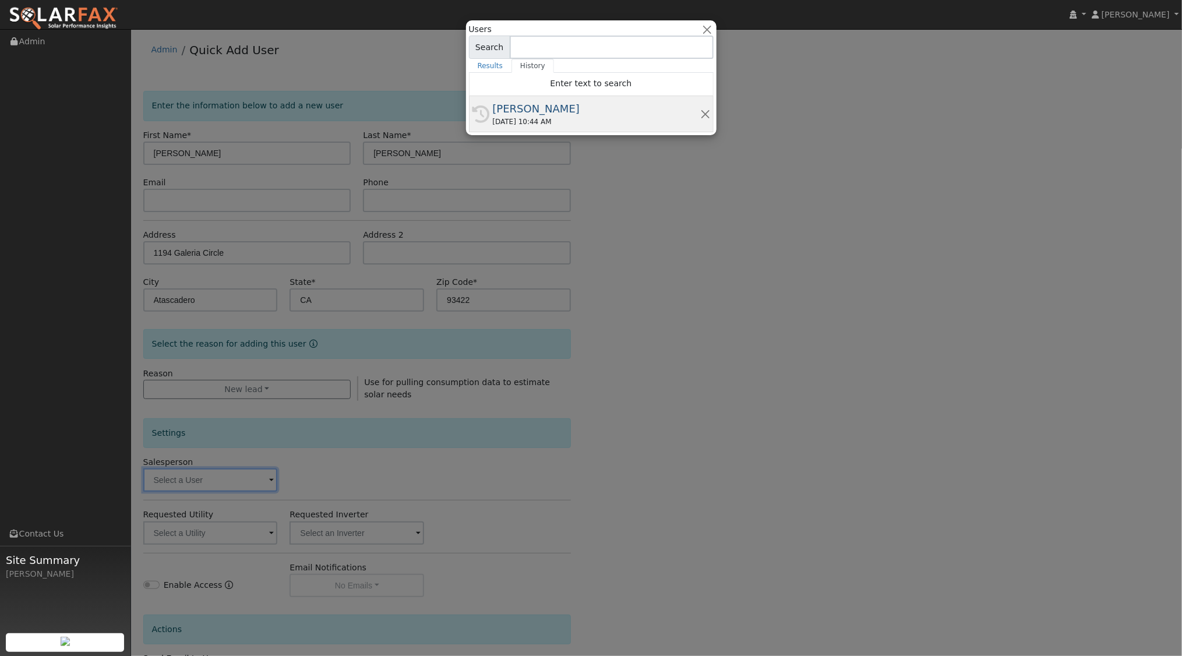
click at [540, 112] on div "[PERSON_NAME]" at bounding box center [596, 109] width 207 height 16
type input "[PERSON_NAME]"
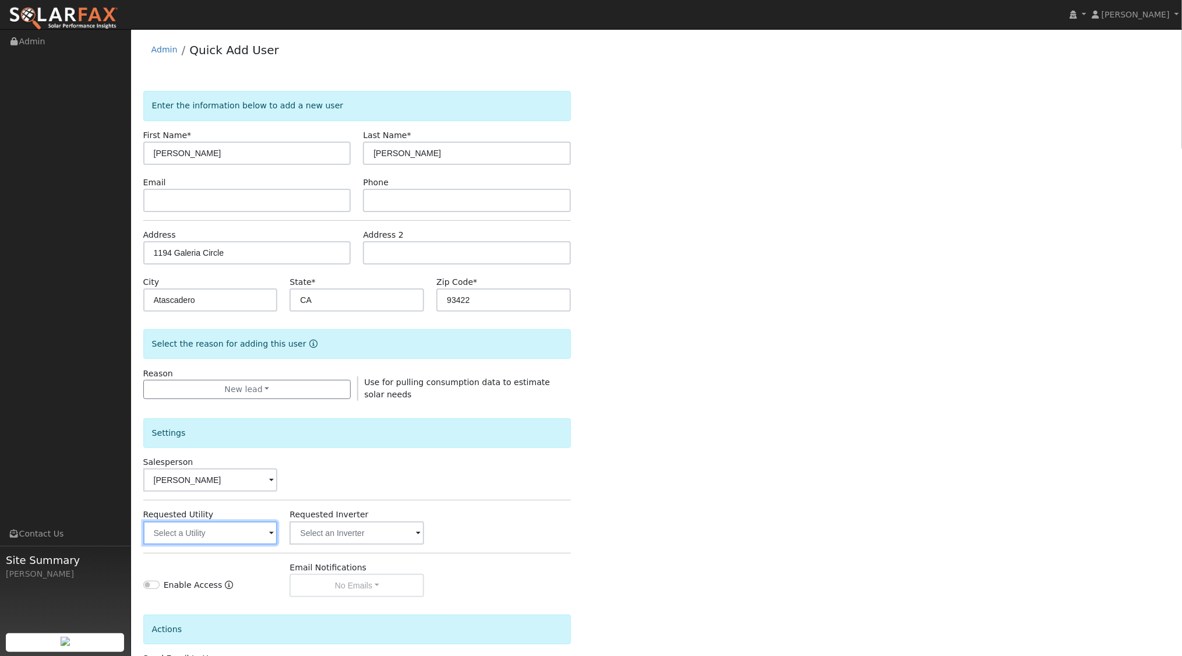
click at [227, 535] on input "text" at bounding box center [210, 532] width 135 height 23
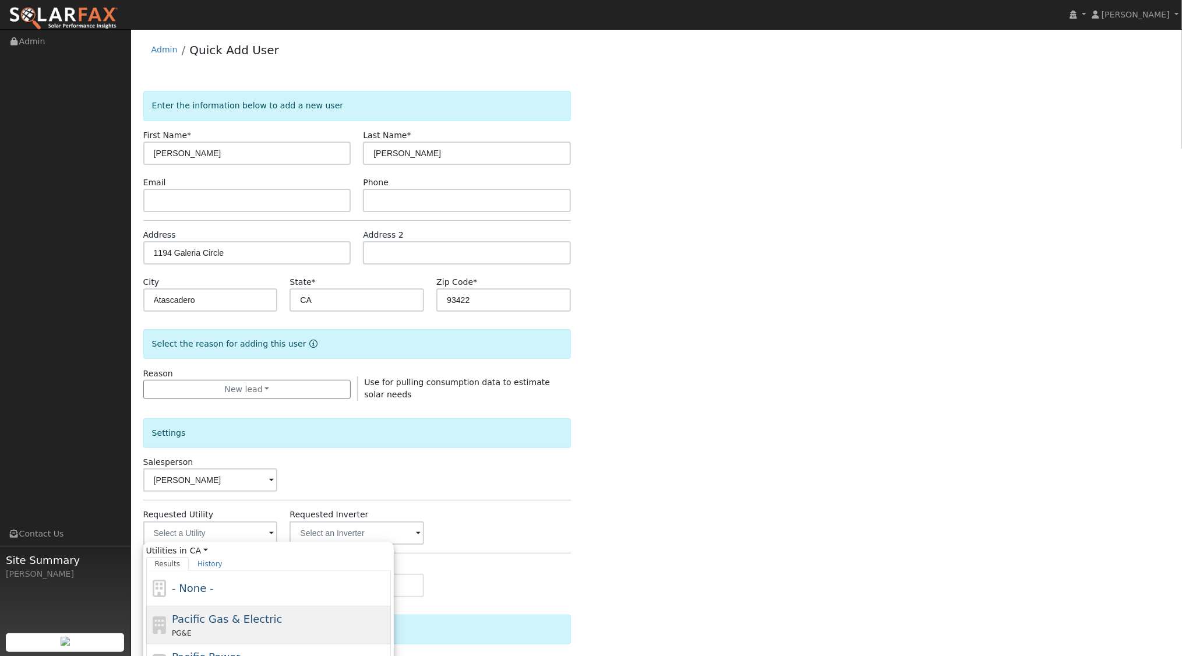
click at [230, 619] on span "Pacific Gas & Electric" at bounding box center [227, 619] width 110 height 12
type input "Pacific Gas & Electric"
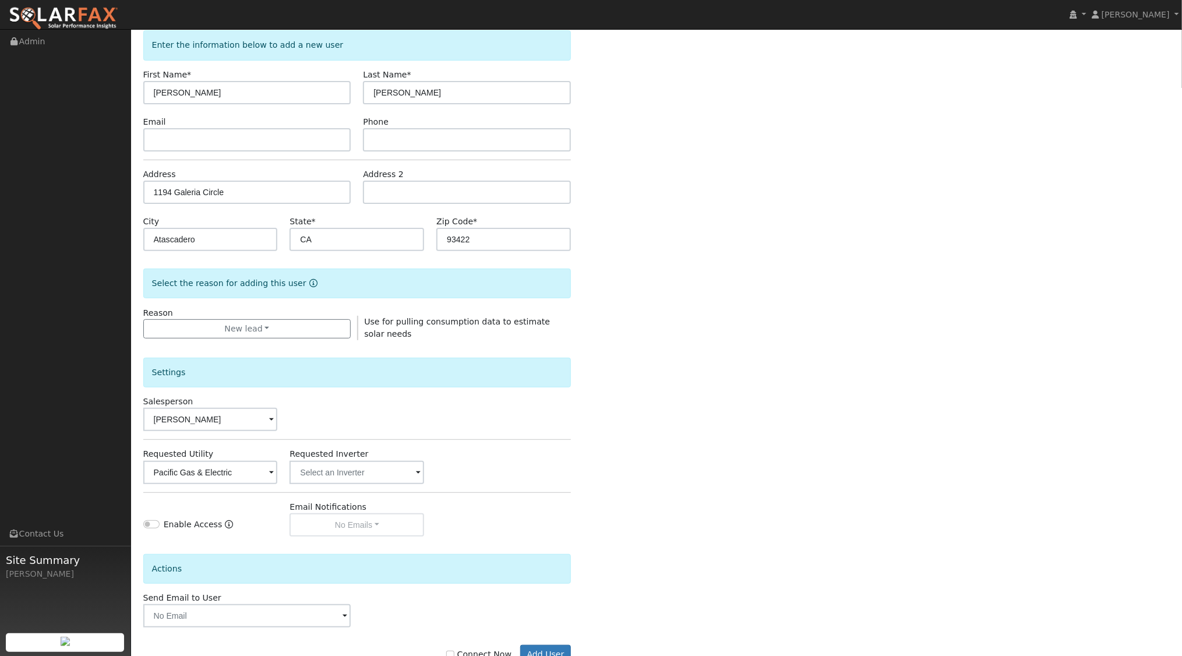
scroll to position [96, 0]
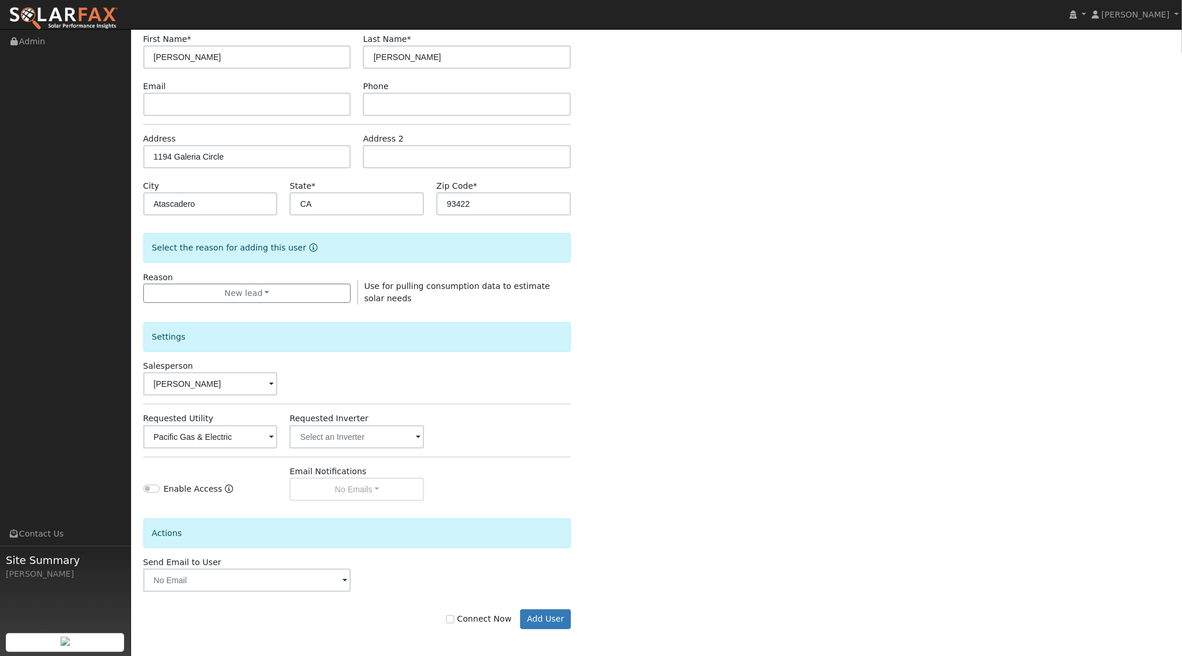
click at [459, 622] on label "Connect Now" at bounding box center [478, 619] width 65 height 12
click at [454, 622] on input "Connect Now" at bounding box center [450, 619] width 8 height 8
checkbox input "true"
click at [550, 615] on button "Add User" at bounding box center [545, 619] width 51 height 20
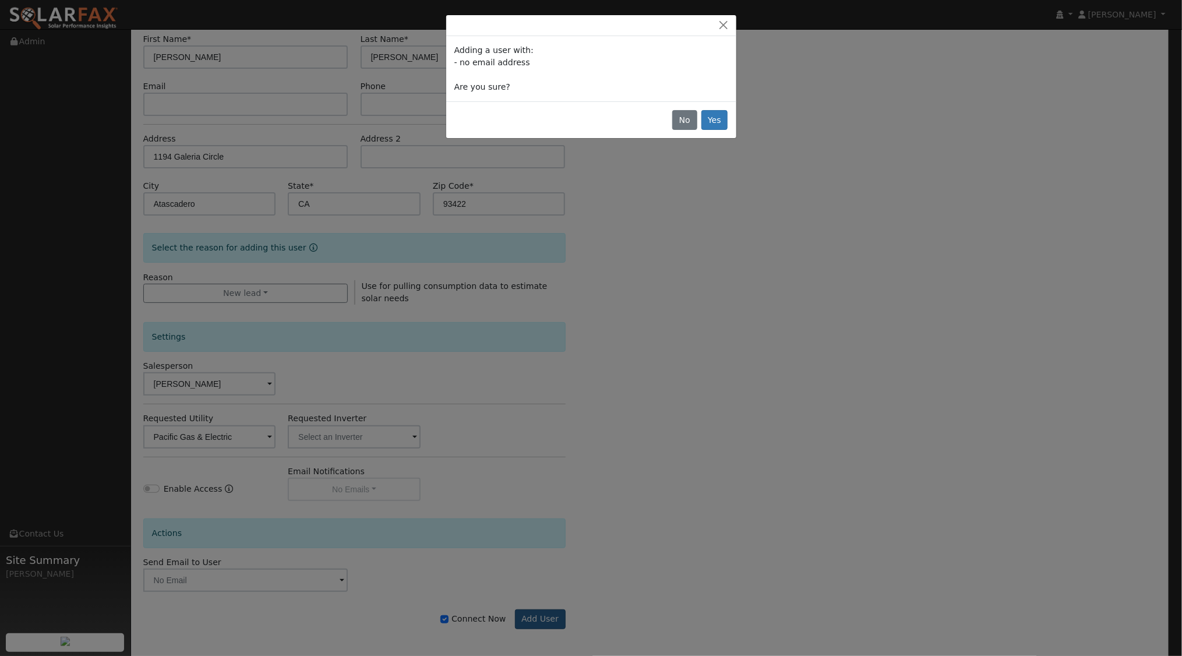
scroll to position [94, 0]
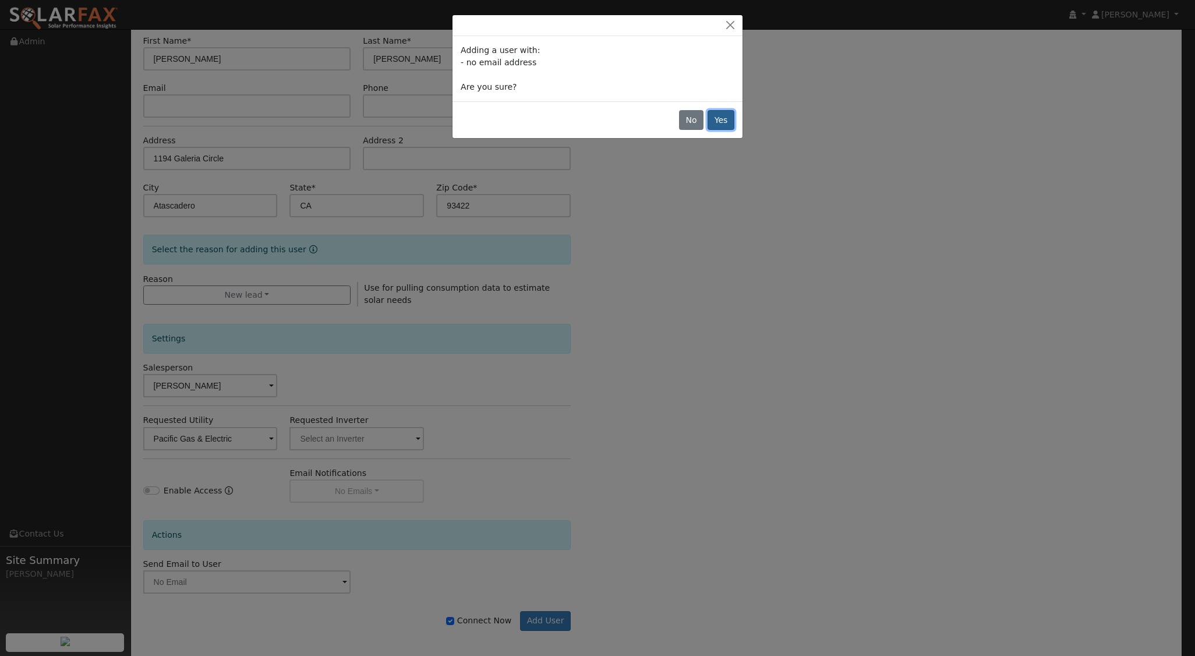
click at [727, 121] on button "Yes" at bounding box center [721, 120] width 27 height 20
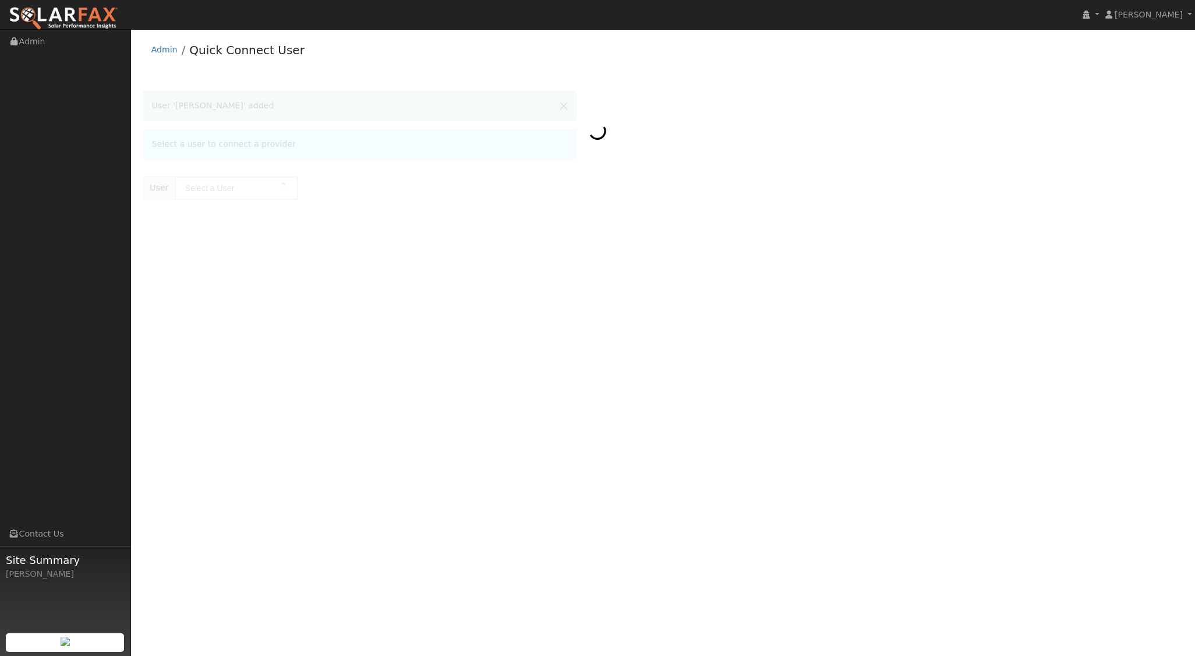
type input "[PERSON_NAME]"
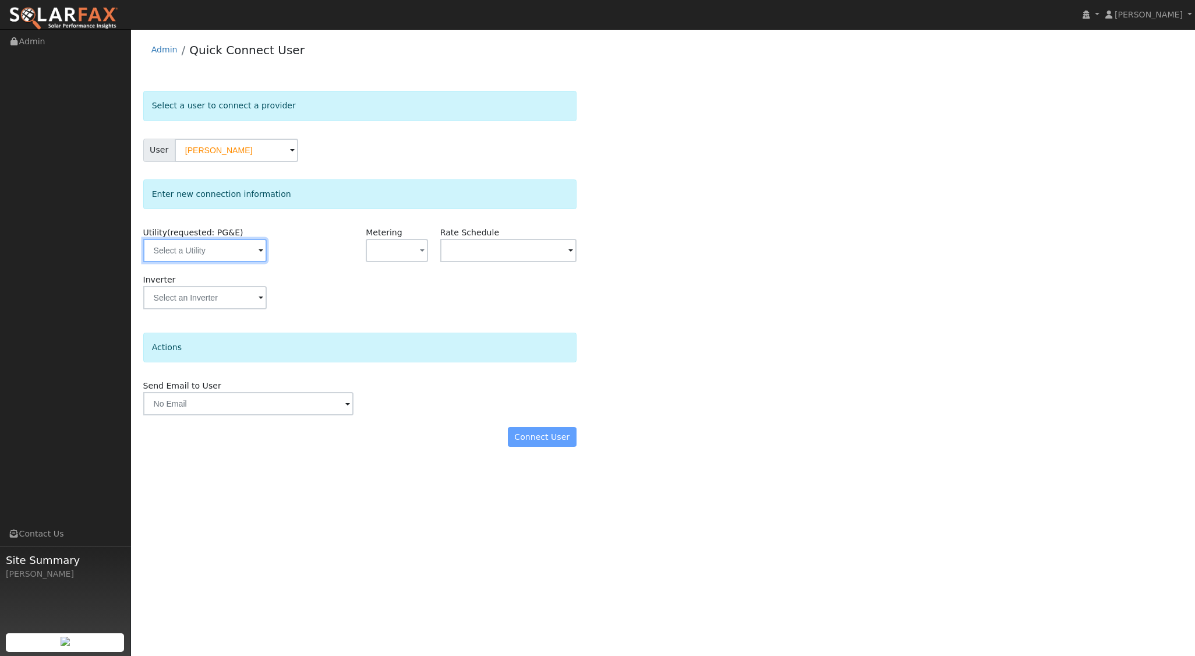
click at [217, 246] on input "text" at bounding box center [204, 250] width 123 height 23
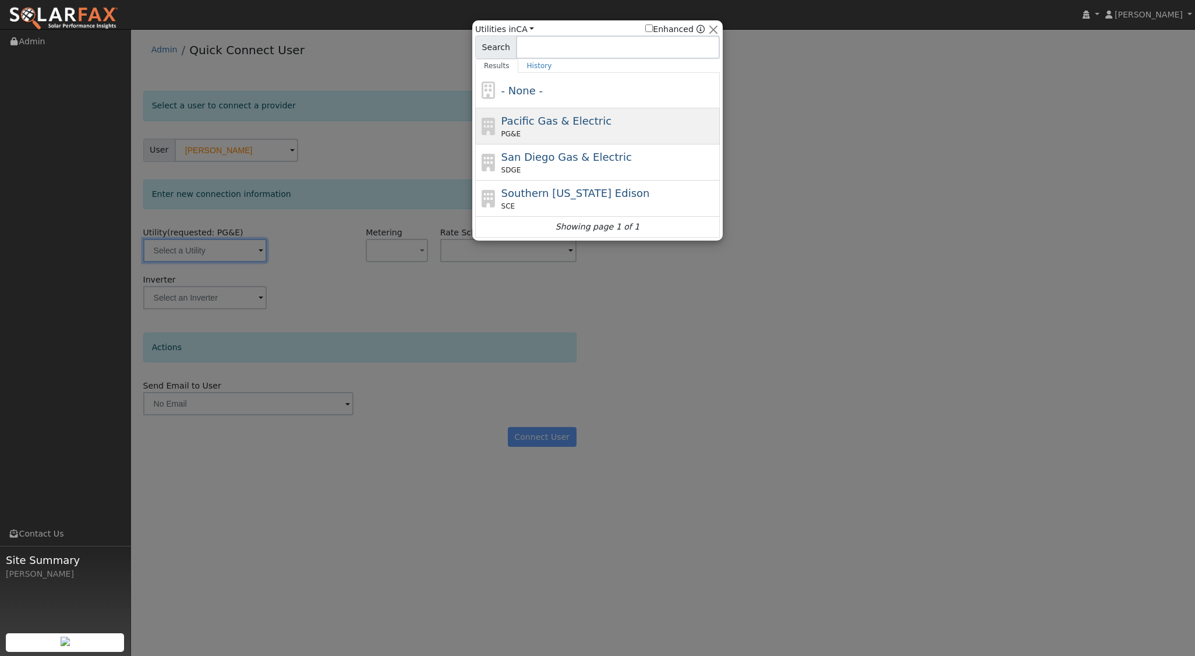
click at [542, 115] on span "Pacific Gas & Electric" at bounding box center [557, 121] width 110 height 12
type input "PG&E"
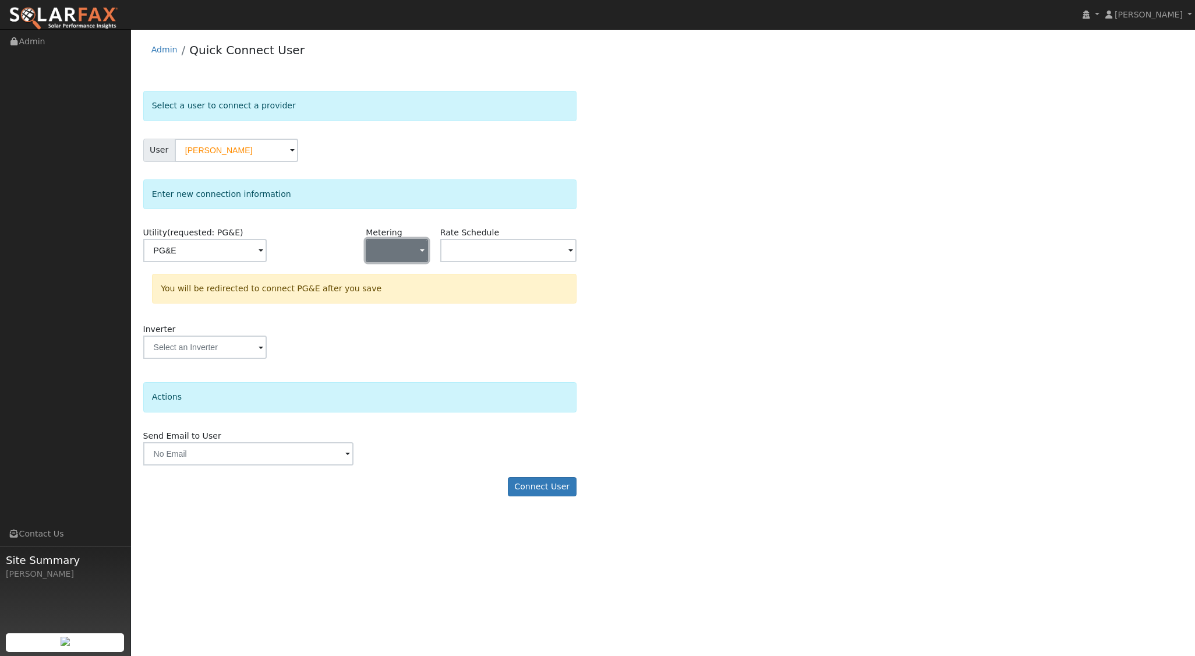
click at [414, 247] on button "button" at bounding box center [397, 250] width 62 height 23
click at [396, 294] on link "NEM" at bounding box center [406, 292] width 81 height 16
click at [263, 249] on span at bounding box center [261, 251] width 5 height 13
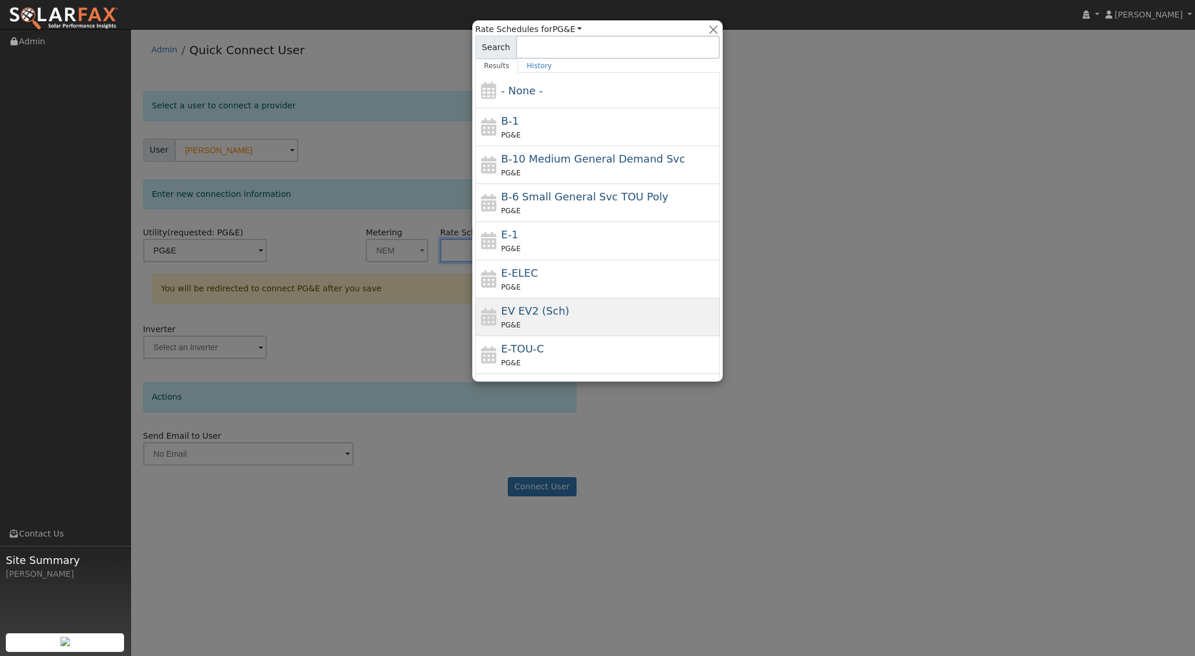
click at [552, 305] on span "EV EV2 (Sch)" at bounding box center [536, 311] width 68 height 12
type input "EV EV2 (Sch)"
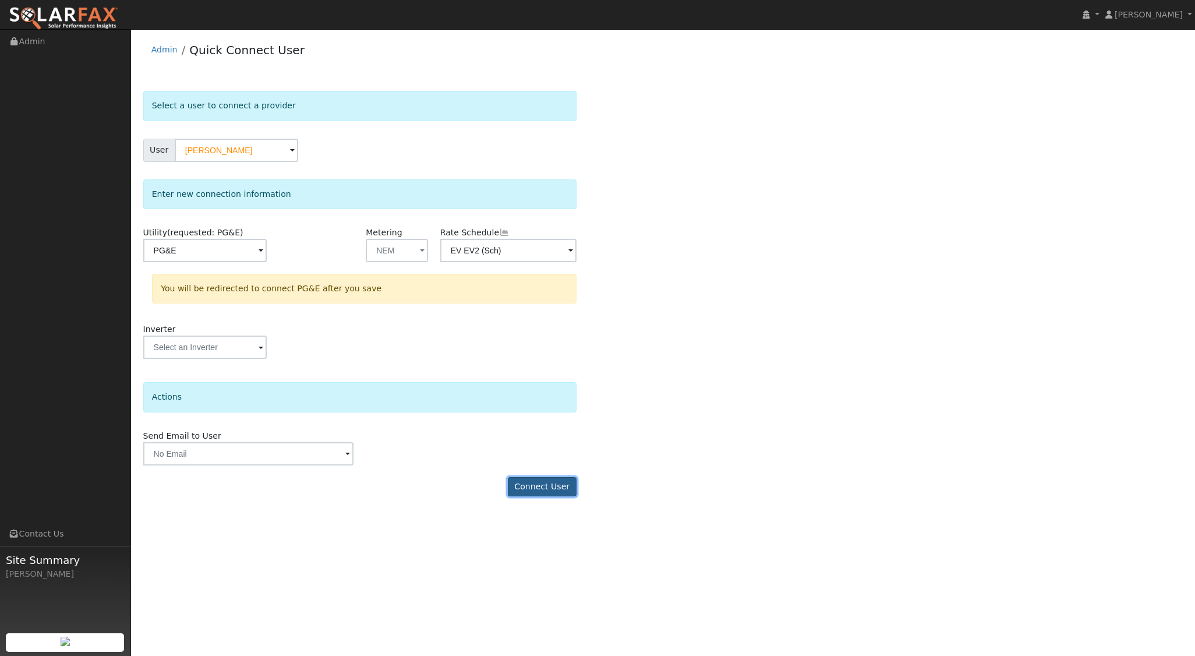
click at [538, 483] on button "Connect User" at bounding box center [542, 487] width 69 height 20
